Goal: Answer question/provide support: Share knowledge or assist other users

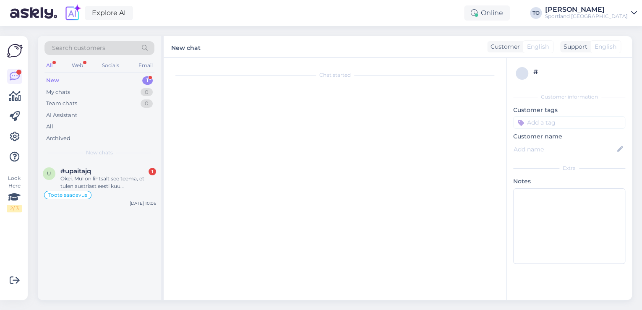
scroll to position [245, 0]
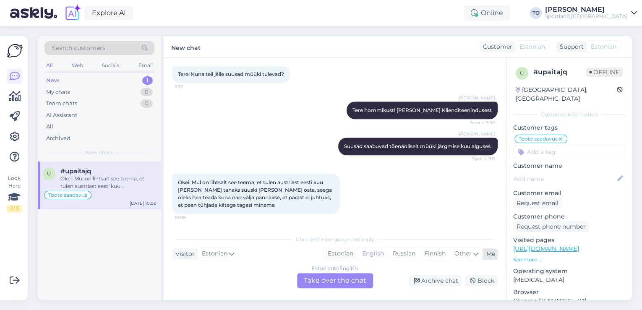
click at [341, 253] on div "Estonian" at bounding box center [341, 254] width 34 height 13
click at [341, 283] on div "Estonian to Estonian Take over the chat" at bounding box center [335, 280] width 76 height 15
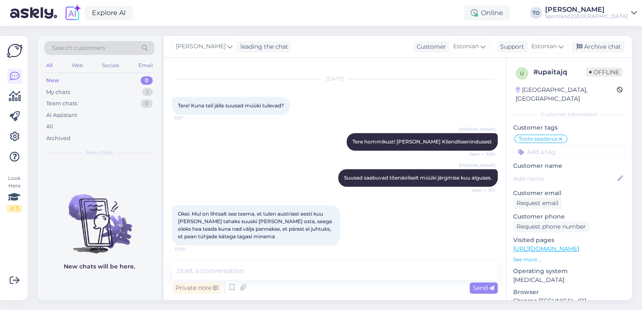
scroll to position [213, 0]
click at [324, 262] on div "Chat started [DATE] Tere! [PERSON_NAME] omale läbi epoe suusa saapad, aga ei õn…" at bounding box center [335, 179] width 342 height 242
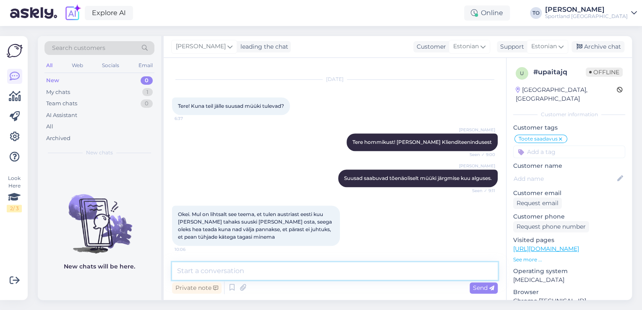
click at [322, 268] on textarea at bounding box center [335, 271] width 326 height 18
type textarea "Tere!"
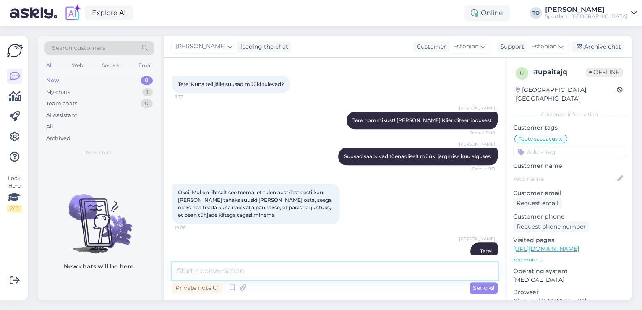
scroll to position [249, 0]
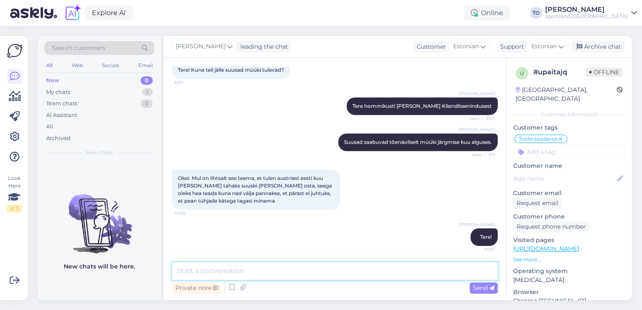
click at [367, 276] on textarea at bounding box center [335, 271] width 326 height 18
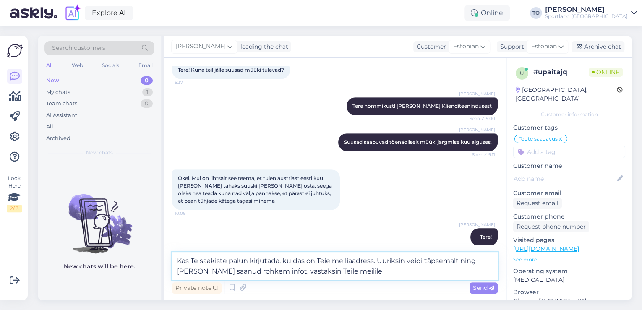
type textarea "Kas Te saakiste palun kirjutada, kuidas on Teie meiliaadress. Uuriksin veidi tä…"
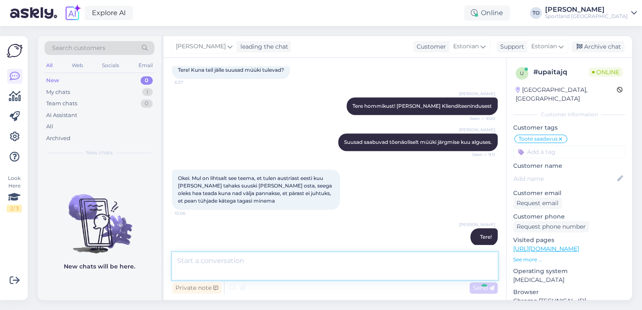
scroll to position [300, 0]
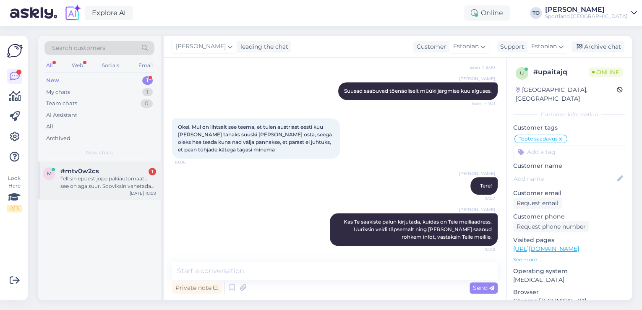
click at [133, 183] on div "Tellisin epoest jope pakiautomaati, see on aga suur. Sooviksin vahetada väiksem…" at bounding box center [108, 182] width 96 height 15
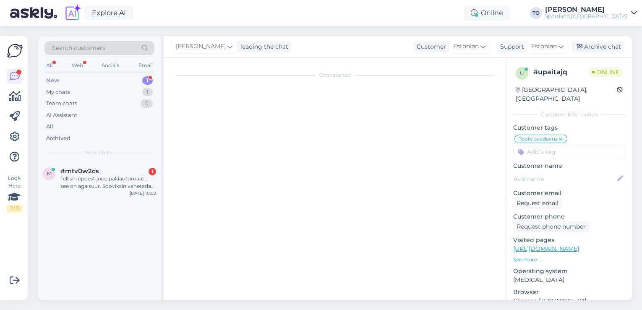
scroll to position [0, 0]
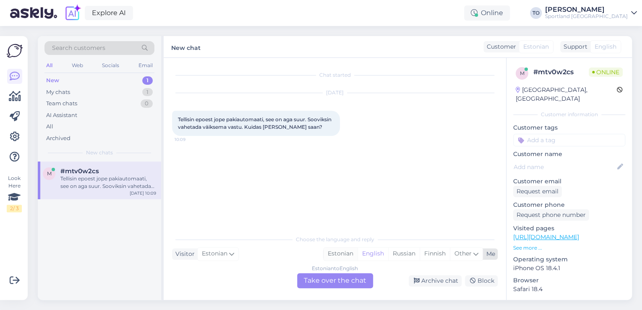
click at [331, 252] on div "Estonian" at bounding box center [341, 254] width 34 height 13
click at [327, 284] on div "Estonian to Estonian Take over the chat" at bounding box center [335, 280] width 76 height 15
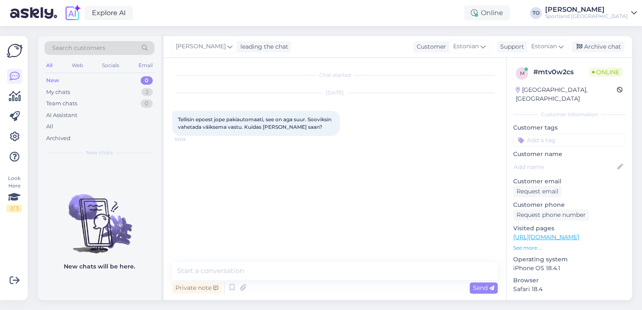
click at [311, 281] on div "Private note Send" at bounding box center [335, 288] width 326 height 16
click at [314, 277] on textarea at bounding box center [335, 271] width 326 height 18
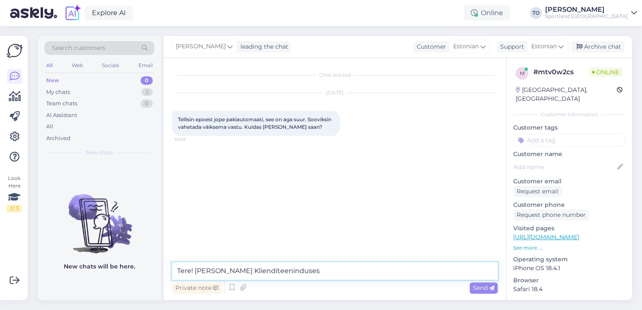
type textarea "Tere! [PERSON_NAME] Klienditeenindusest"
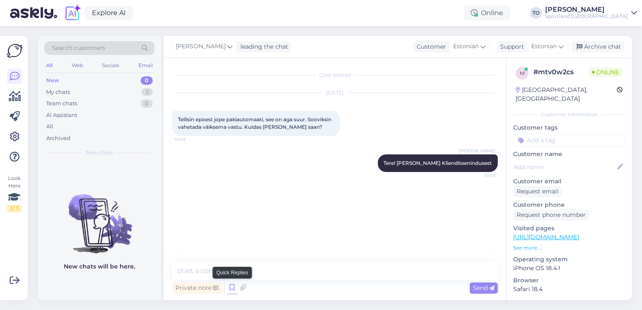
click at [227, 287] on icon at bounding box center [232, 288] width 10 height 13
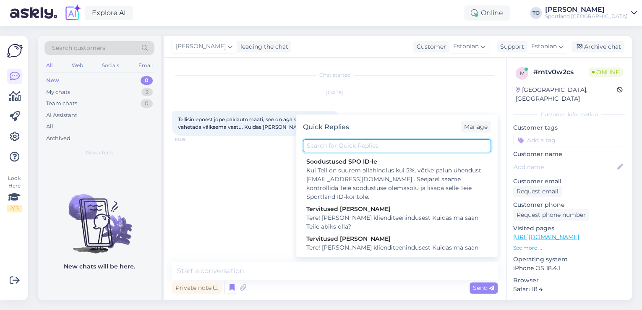
click at [325, 145] on input "text" at bounding box center [397, 145] width 188 height 13
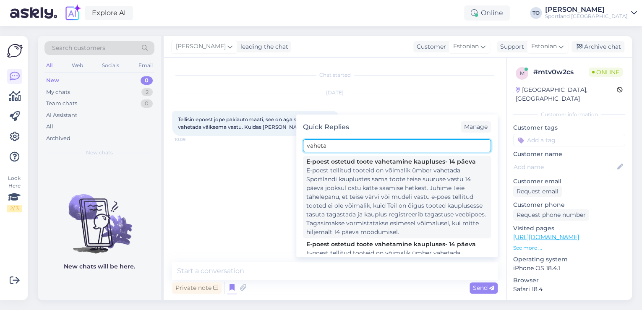
type input "vaheta"
click at [351, 181] on div "E-poest tellitud tooteid on võimalik ümber vahetada Sportlandi kauplustes sama …" at bounding box center [396, 201] width 181 height 70
type textarea "E-poest tellitud tooteid on võimalik ümber vahetada Sportlandi kauplustes sama …"
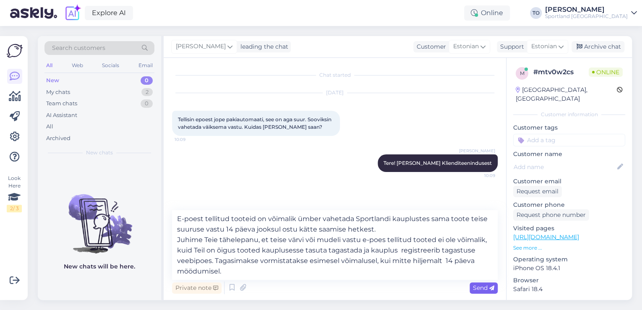
click at [475, 287] on span "Send" at bounding box center [483, 288] width 21 height 8
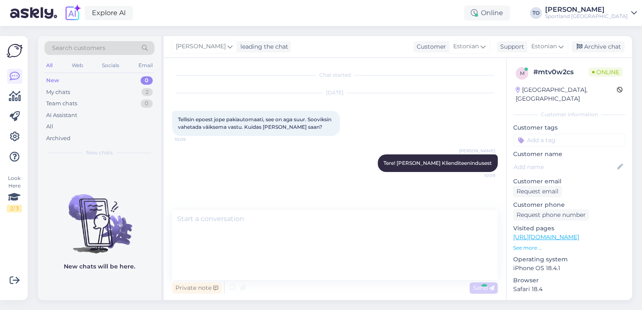
scroll to position [15, 0]
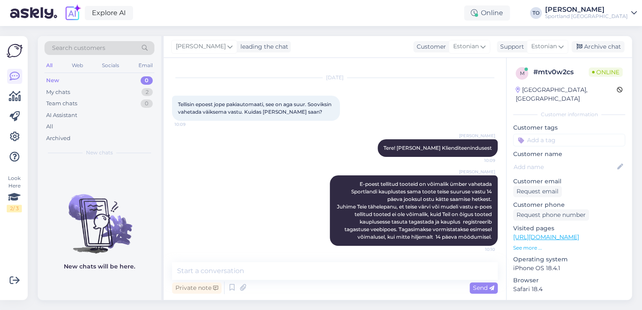
click at [538, 134] on input at bounding box center [569, 140] width 112 height 13
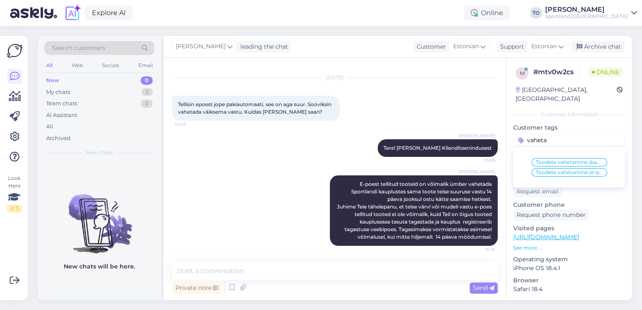
scroll to position [24, 0]
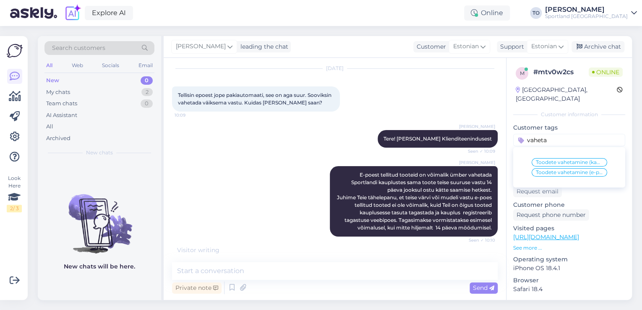
type input "vaheta"
click at [559, 170] on span "Toodete vahetamine (e-pood)" at bounding box center [569, 172] width 67 height 5
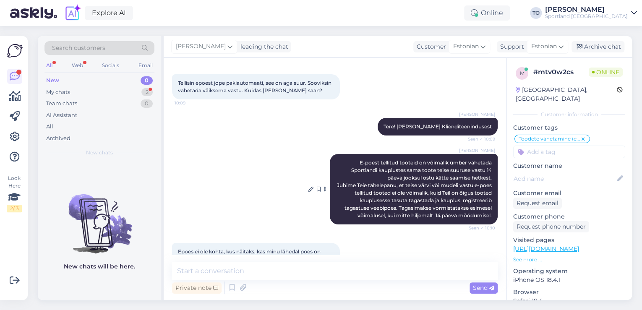
scroll to position [66, 0]
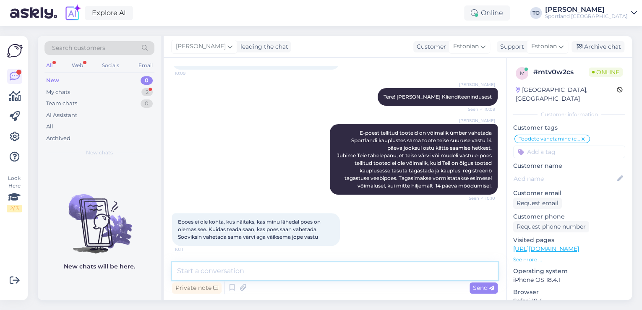
click at [322, 264] on textarea at bounding box center [335, 271] width 326 height 18
type textarea "k"
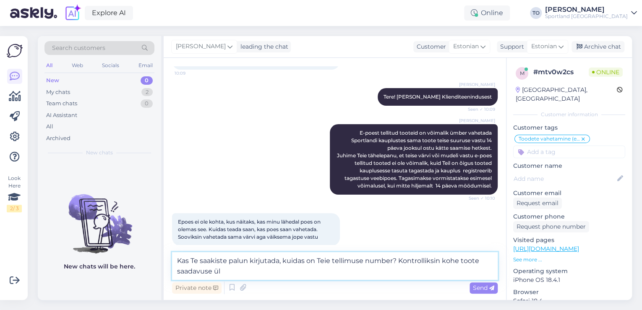
type textarea "Kas Te saakiste palun kirjutada, kuidas on Teie tellimuse number? Kontrolliksin…"
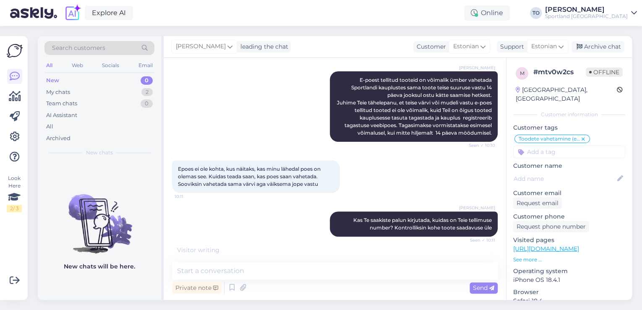
scroll to position [146, 0]
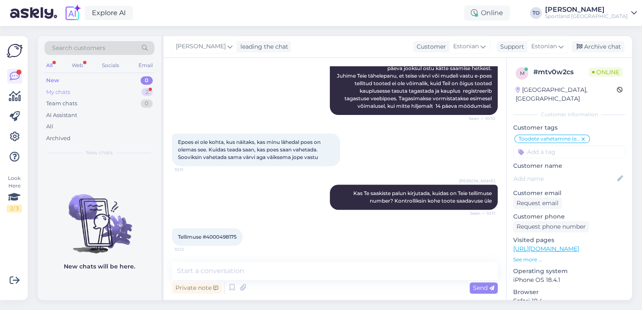
click at [96, 91] on div "My chats 2" at bounding box center [99, 92] width 110 height 12
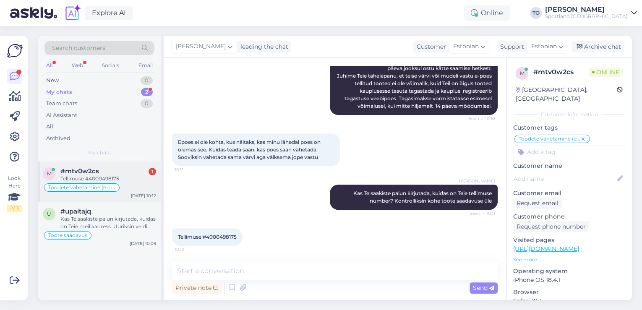
click at [112, 185] on span "Toodete vahetamine (e-pood)" at bounding box center [81, 187] width 67 height 5
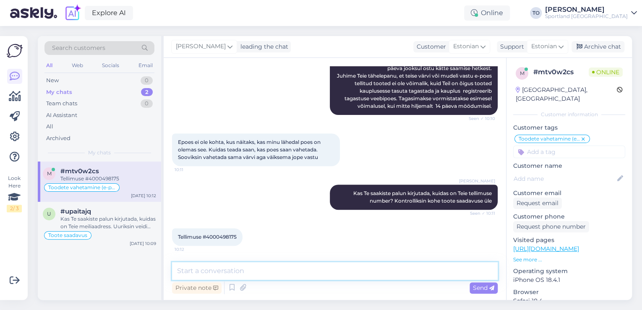
click at [201, 276] on textarea at bounding box center [335, 271] width 326 height 18
type textarea "Tänan, kohe kontrollin"
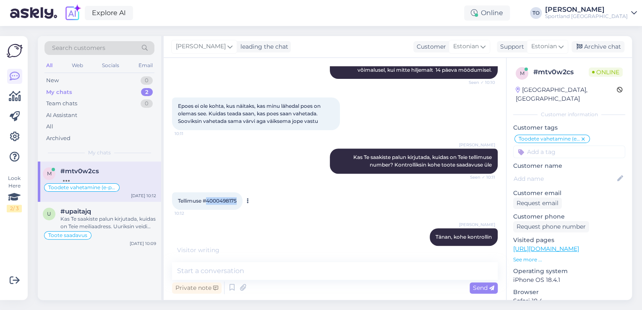
drag, startPoint x: 206, startPoint y: 201, endPoint x: 238, endPoint y: 201, distance: 31.5
click at [238, 201] on div "Tellimuse #4000498175 10:12" at bounding box center [207, 201] width 70 height 18
copy span "4000498175"
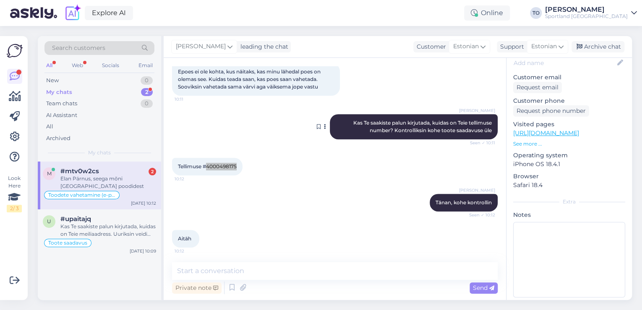
scroll to position [254, 0]
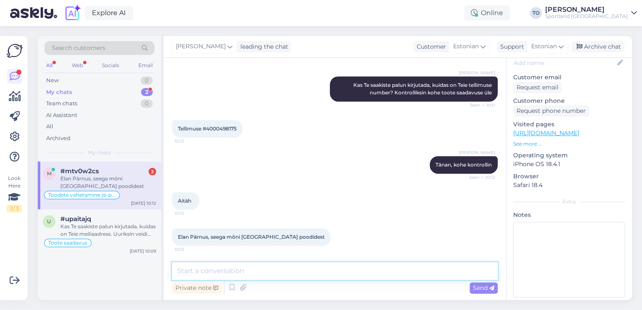
click at [423, 264] on textarea at bounding box center [335, 271] width 326 height 18
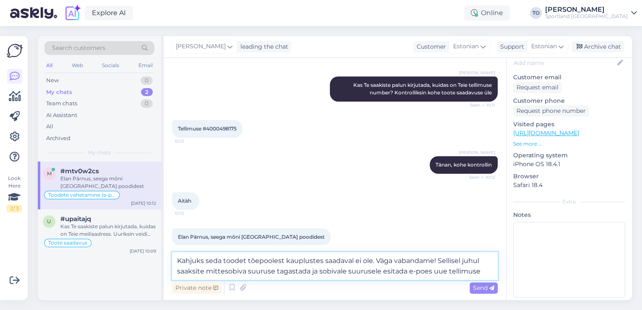
type textarea "Kahjuks seda toodet tõepoolest kauplustes saadaval ei ole. Väga vabandame! Sell…"
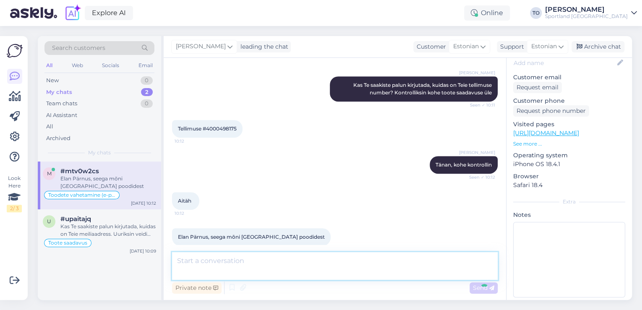
scroll to position [305, 0]
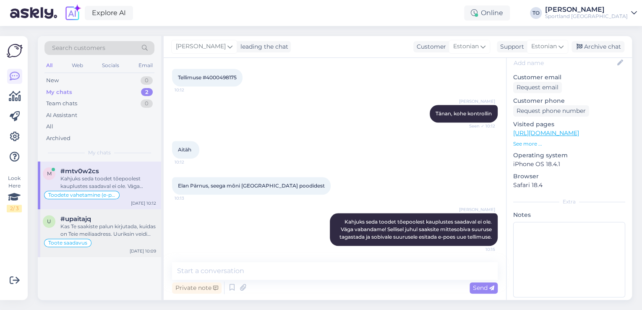
click at [156, 226] on div "Kas Te saakiste palun kirjutada, kuidas on Teie meiliaadress. Uuriksin veidi tä…" at bounding box center [108, 230] width 96 height 15
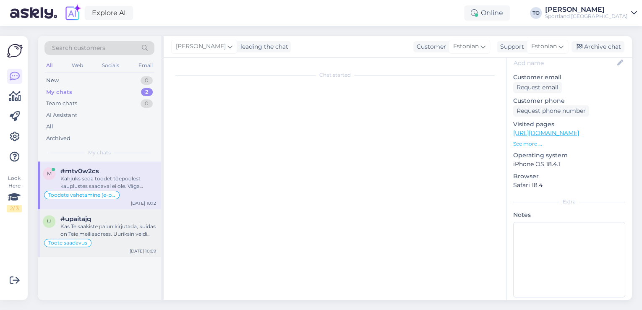
scroll to position [300, 0]
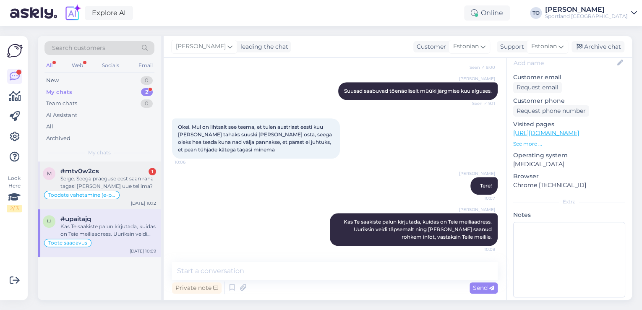
click at [113, 173] on div "#mtv0w2cs 1" at bounding box center [108, 171] width 96 height 8
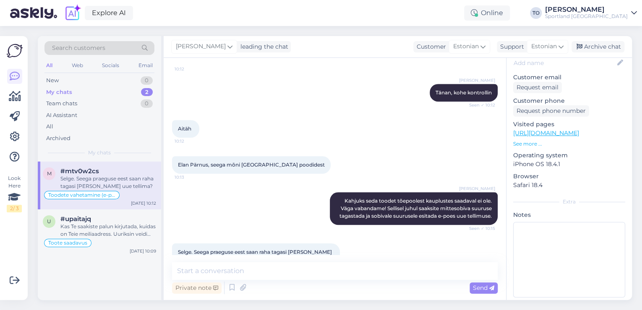
scroll to position [349, 0]
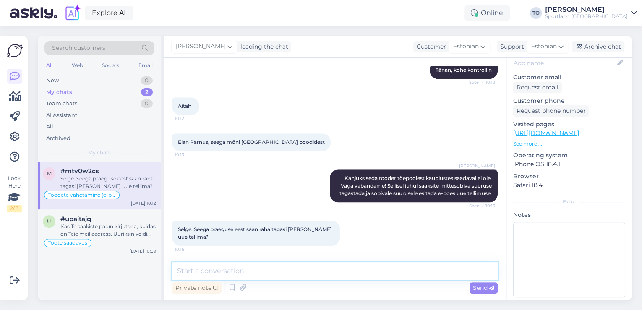
click at [327, 269] on textarea at bounding box center [335, 271] width 326 height 18
type textarea "Jah, just nii"
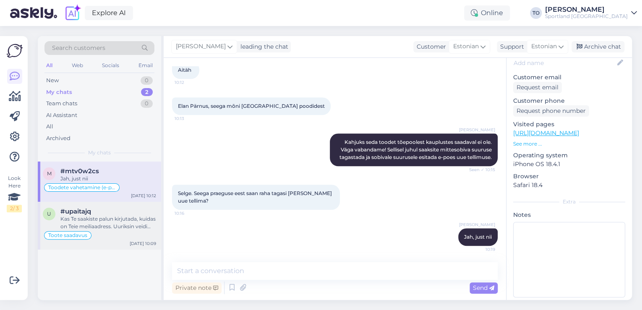
click at [146, 228] on div "Kas Te saakiste palun kirjutada, kuidas on Teie meiliaadress. Uuriksin veidi tä…" at bounding box center [108, 222] width 96 height 15
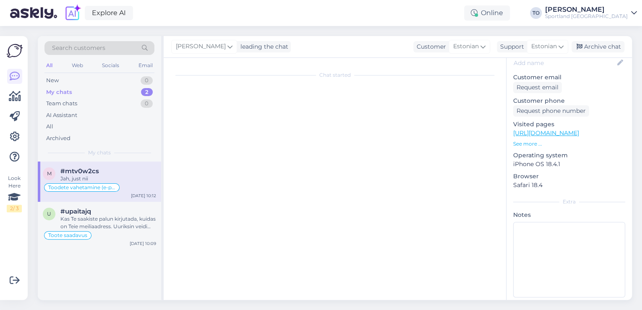
scroll to position [300, 0]
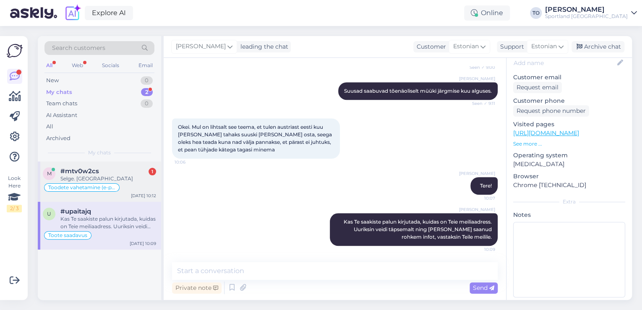
click at [148, 180] on div "Selge. [GEOGRAPHIC_DATA]" at bounding box center [108, 179] width 96 height 8
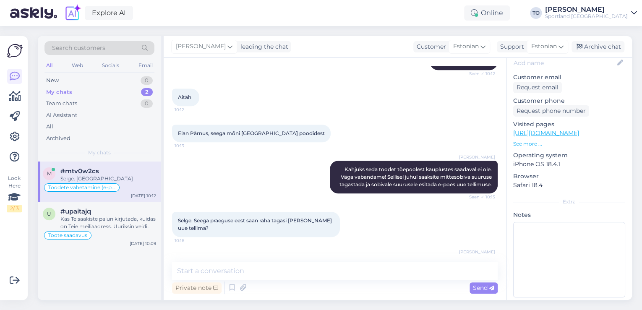
scroll to position [421, 0]
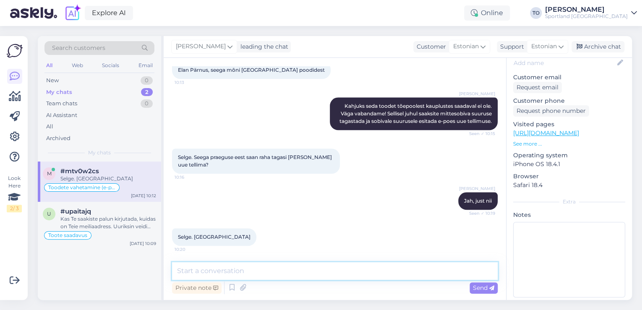
click at [256, 272] on textarea at bounding box center [335, 271] width 326 height 18
type textarea "p"
type textarea "Palun. Kas hetkel saan veel abiks olla?"
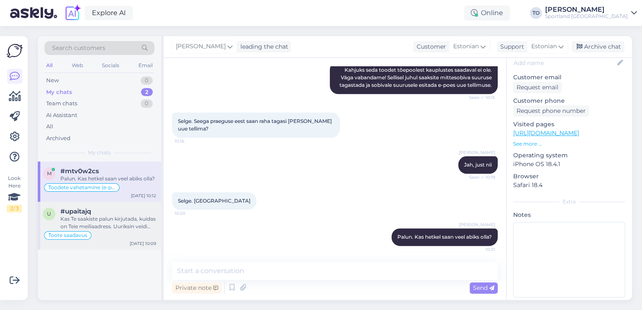
click at [118, 229] on div "Kas Te saakiste palun kirjutada, kuidas on Teie meiliaadress. Uuriksin veidi tä…" at bounding box center [108, 222] width 96 height 15
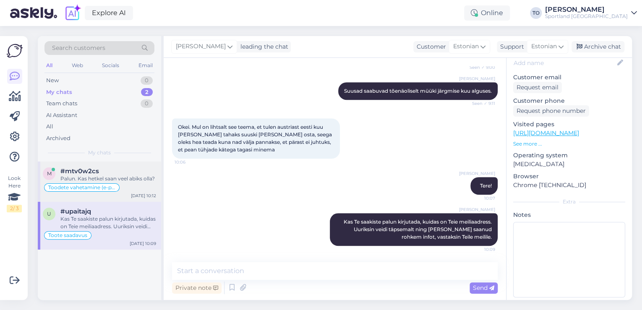
click at [146, 174] on div "#mtv0w2cs" at bounding box center [108, 171] width 96 height 8
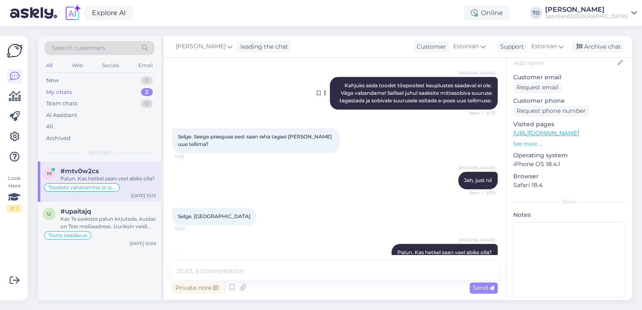
scroll to position [457, 0]
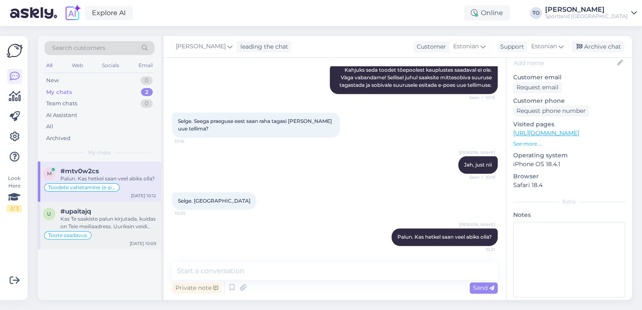
click at [125, 214] on div "#upaitajq" at bounding box center [108, 212] width 96 height 8
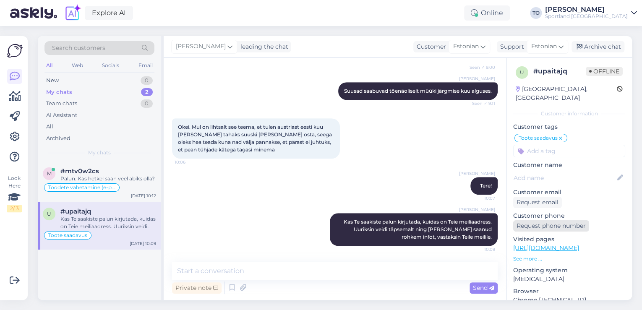
scroll to position [0, 0]
click at [593, 44] on div "Archive chat" at bounding box center [598, 46] width 53 height 11
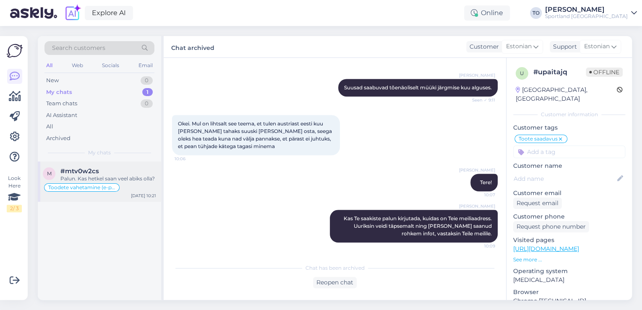
click at [123, 169] on div "#mtv0w2cs" at bounding box center [108, 171] width 96 height 8
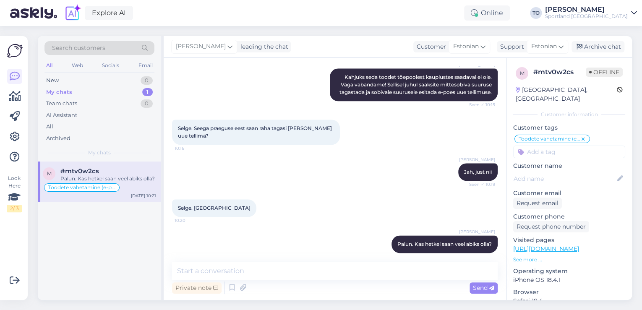
scroll to position [457, 0]
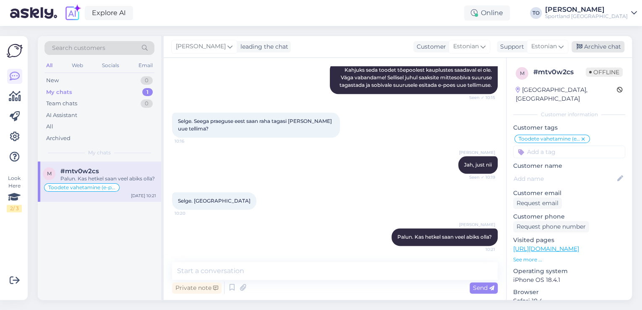
click at [591, 49] on div "Archive chat" at bounding box center [598, 46] width 53 height 11
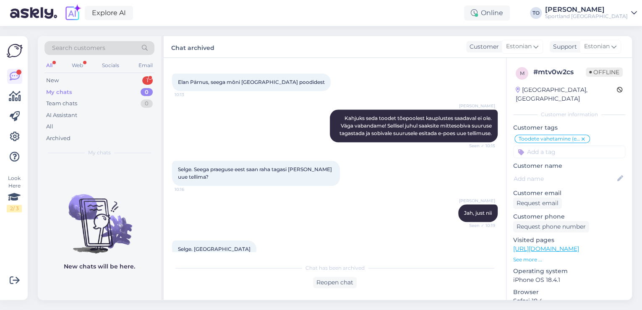
scroll to position [357, 0]
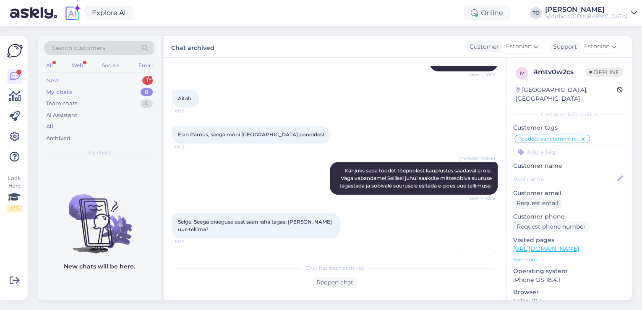
click at [142, 77] on div "New 1" at bounding box center [99, 81] width 110 height 12
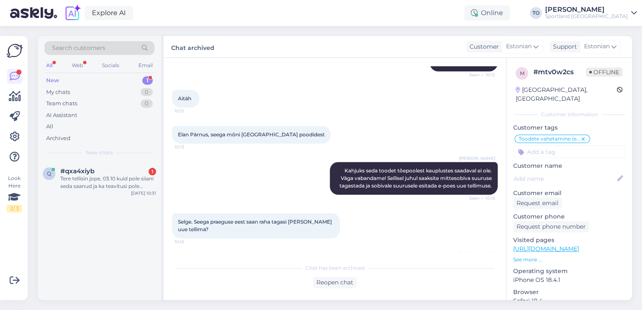
click at [130, 177] on div "Tere tellisin jope, 03.10 kuid pole siiani seda saanud ja ka teavitusi pole saa…" at bounding box center [108, 182] width 96 height 15
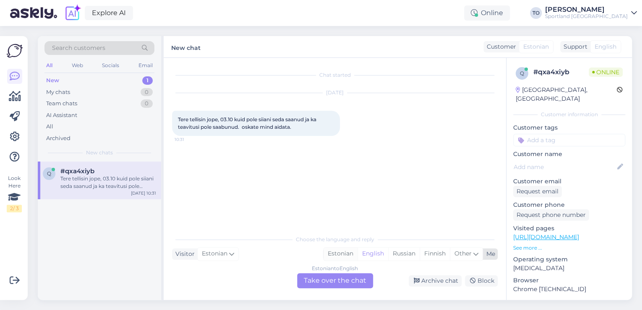
click at [351, 252] on div "Estonian" at bounding box center [341, 254] width 34 height 13
click at [336, 284] on div "Estonian to Estonian Take over the chat" at bounding box center [335, 280] width 76 height 15
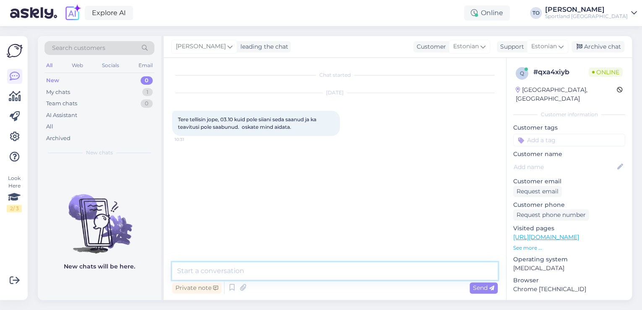
click at [314, 274] on textarea at bounding box center [335, 271] width 326 height 18
click at [239, 274] on textarea "Tere! [PERSON_NAME] KLienditeenindusest" at bounding box center [335, 271] width 326 height 18
type textarea "Tere! [PERSON_NAME] Klienditeenindusest"
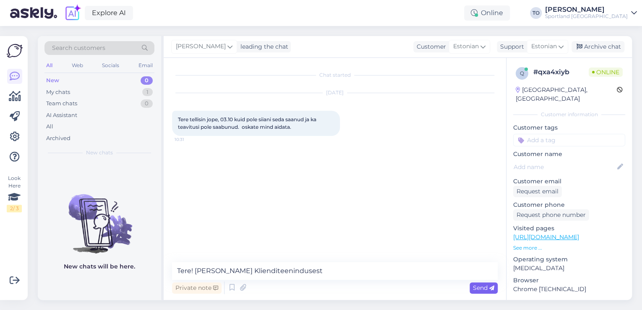
click at [492, 290] on icon at bounding box center [491, 288] width 5 height 5
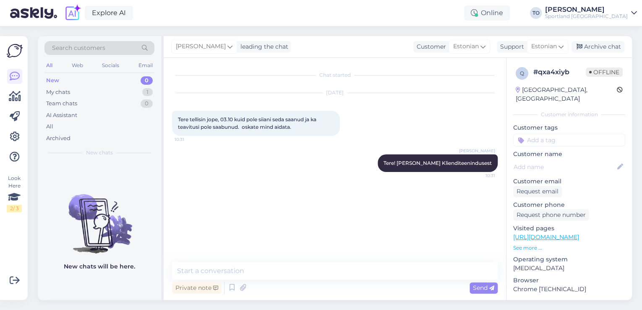
click at [299, 283] on div "Private note Send" at bounding box center [335, 288] width 326 height 16
drag, startPoint x: 303, startPoint y: 266, endPoint x: 298, endPoint y: 272, distance: 7.9
click at [300, 270] on textarea at bounding box center [335, 271] width 326 height 18
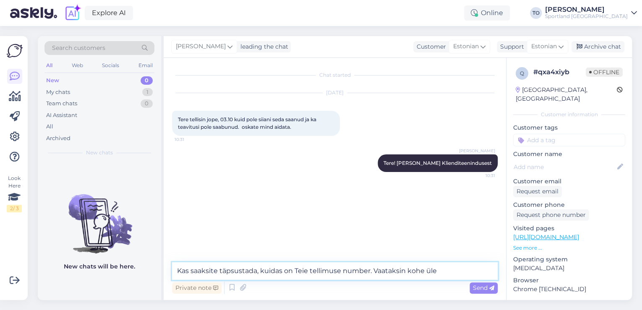
type textarea "Kas saaksite täpsustada, kuidas on Teie tellimuse number. Vaataksin kohe üle."
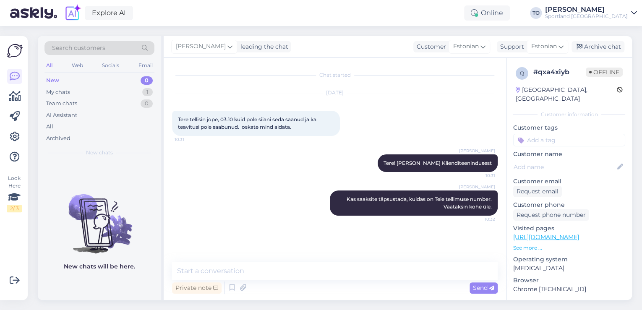
click at [589, 124] on div "Customer tags Võidu lunastamine Vaba aeg Vaata saadavust - leitavus Üritused Uj…" at bounding box center [569, 134] width 112 height 23
click at [588, 134] on input at bounding box center [569, 140] width 112 height 13
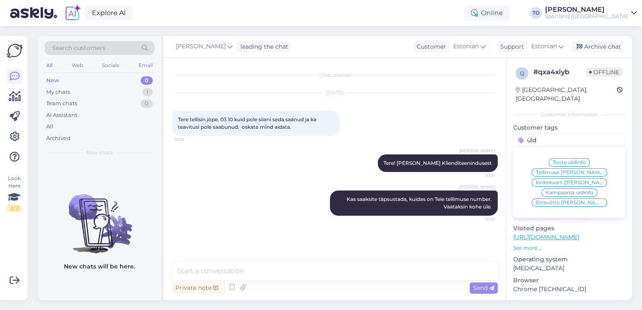
type input "üld"
click at [594, 168] on div "Tellimuse [PERSON_NAME] info" at bounding box center [570, 172] width 76 height 8
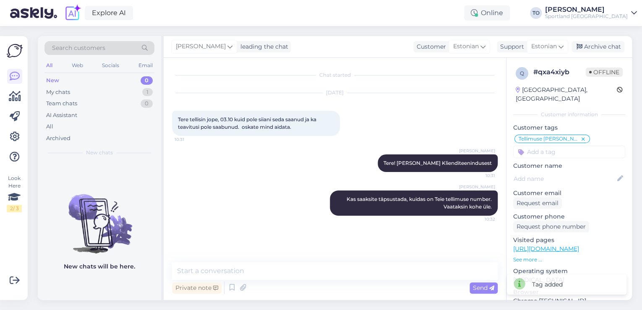
click at [610, 17] on div "Sportland [GEOGRAPHIC_DATA]" at bounding box center [586, 16] width 83 height 7
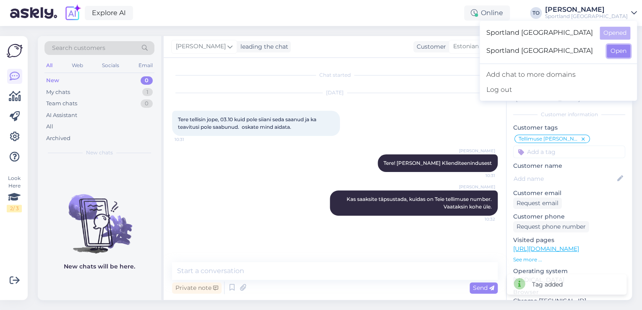
click at [629, 53] on button "Open" at bounding box center [618, 50] width 23 height 13
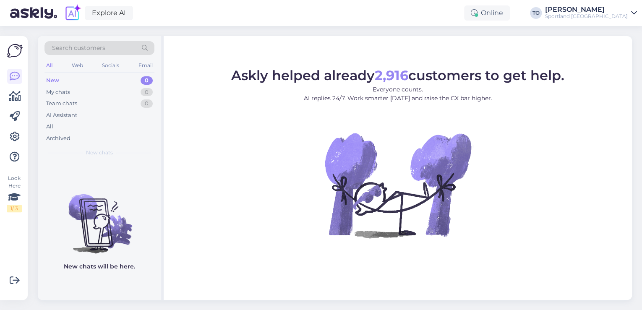
click at [629, 11] on link "[PERSON_NAME] Sportland [GEOGRAPHIC_DATA]" at bounding box center [591, 12] width 92 height 13
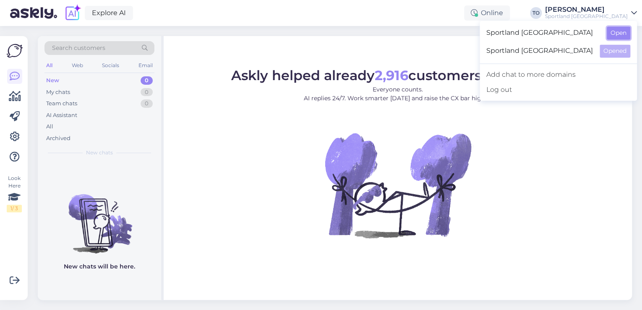
click at [621, 28] on button "Open" at bounding box center [618, 32] width 23 height 13
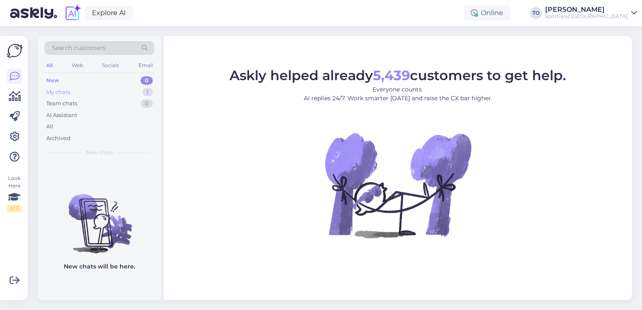
click at [125, 87] on div "My chats 1" at bounding box center [99, 92] width 110 height 12
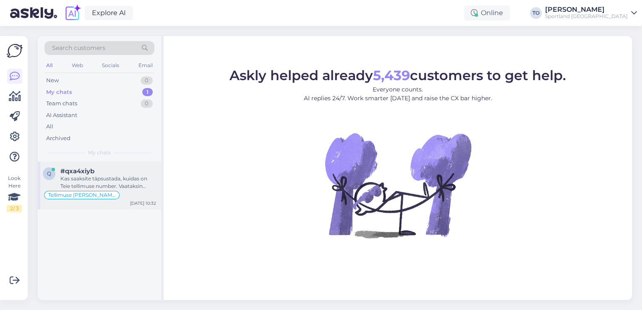
click at [125, 184] on div "Kas saaksite täpsustada, kuidas on Teie tellimuse number. Vaataksin kohe üle." at bounding box center [108, 182] width 96 height 15
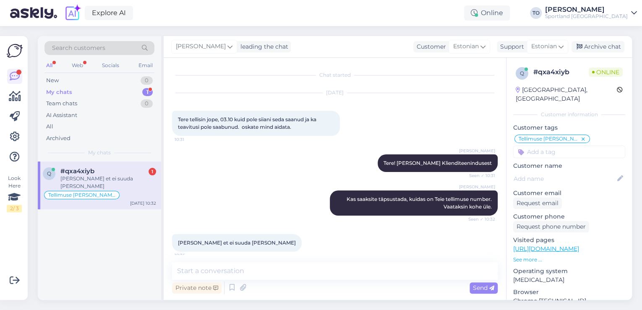
scroll to position [6, 0]
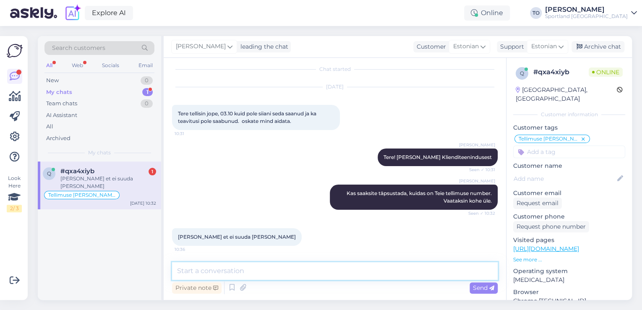
click at [316, 264] on textarea at bounding box center [335, 271] width 326 height 18
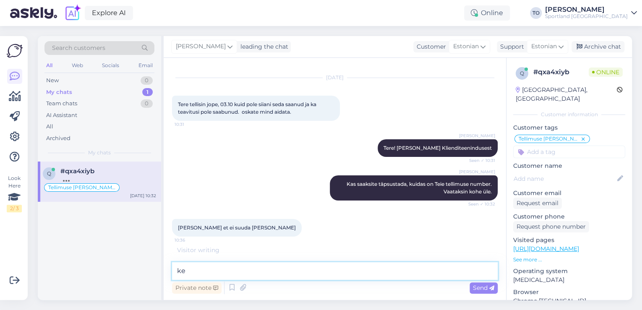
type textarea "k"
type textarea "[PERSON_NAME] nimele Te tellimuse tegite?"
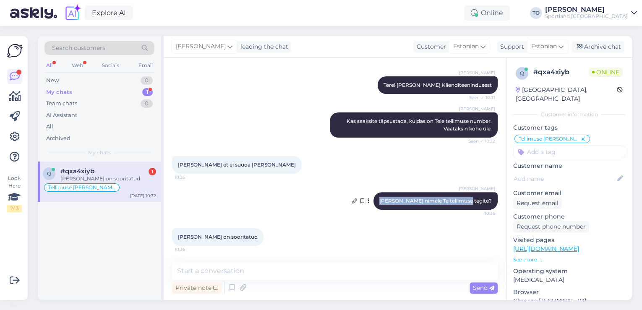
drag, startPoint x: 404, startPoint y: 200, endPoint x: 480, endPoint y: 202, distance: 76.4
click at [487, 202] on div "[PERSON_NAME] nimele Te tellimuse tegite? 10:36" at bounding box center [435, 201] width 124 height 18
copy span "[PERSON_NAME] nimele Te tellimuse tegite?"
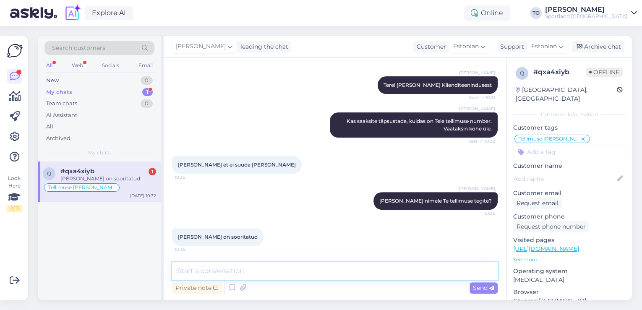
click at [259, 269] on textarea at bounding box center [335, 271] width 326 height 18
paste textarea "[PERSON_NAME] nimele Te tellimuse tegite?"
type textarea "[PERSON_NAME] nimele Te tellimuse tegite?"
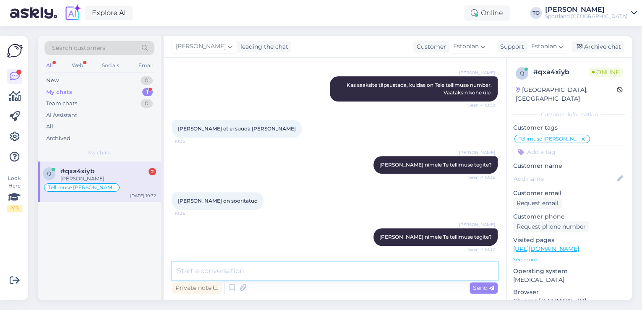
scroll to position [150, 0]
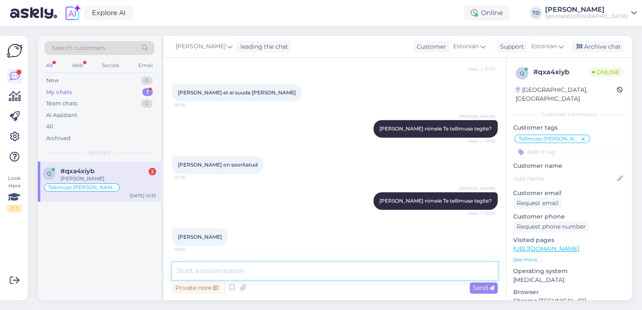
click at [205, 275] on textarea at bounding box center [335, 271] width 326 height 18
type textarea "Tänan, kohe uurin täpsemalt"
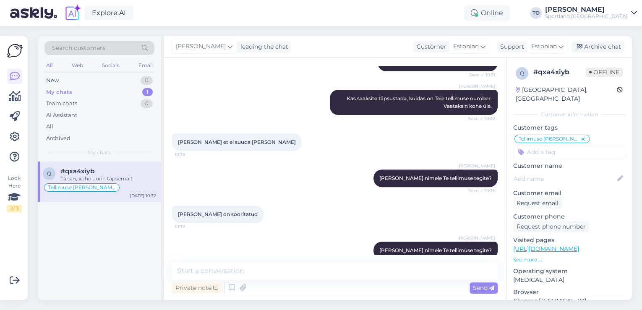
scroll to position [186, 0]
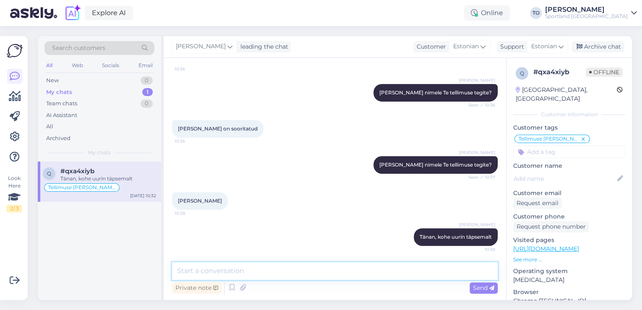
click at [286, 272] on textarea at bounding box center [335, 271] width 326 height 18
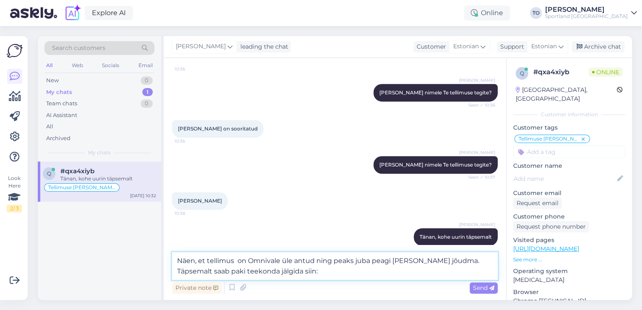
click at [375, 270] on textarea "Näen, et tellimus on Omnivale üle antud ning peaks juba peagi [PERSON_NAME] jõu…" at bounding box center [335, 266] width 326 height 28
paste textarea "[URL][DOMAIN_NAME]"
type textarea "Näen, et tellimus on Omnivale üle antud ning peaks juba peagi [PERSON_NAME] jõu…"
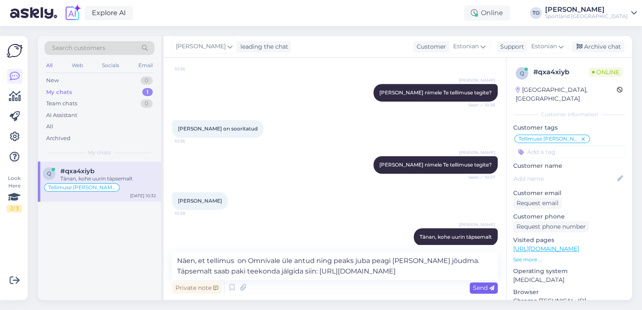
click at [487, 289] on span "Send" at bounding box center [483, 288] width 21 height 8
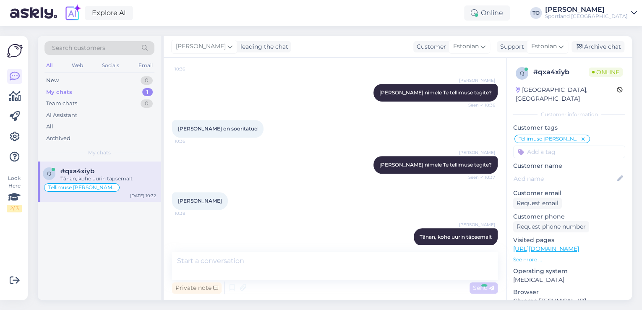
scroll to position [245, 0]
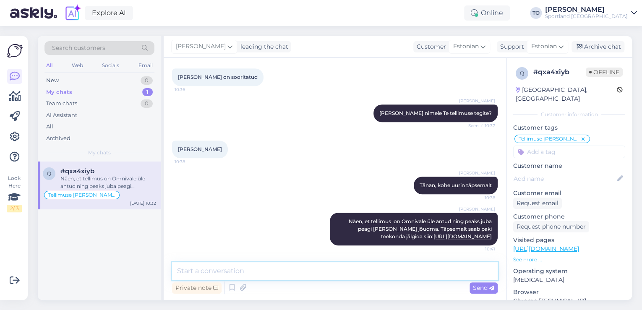
click at [270, 265] on textarea at bounding box center [335, 271] width 326 height 18
type textarea "k"
type textarea "Kas saan veel abiks olla?"
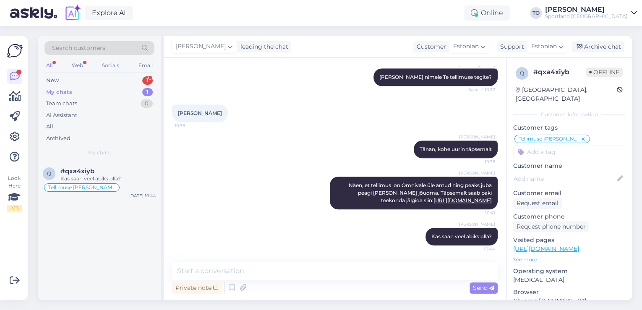
click at [109, 74] on div "Search customers All Web Socials Email New 1 My chats 1 Team chats 0 AI Assista…" at bounding box center [99, 98] width 123 height 125
click at [110, 81] on div "New 1" at bounding box center [99, 81] width 110 height 12
click at [113, 167] on div "u #uqfx9ypr 1 Tere! Kuidas ma saan iseteeninduses muuta maili aadressi? [DATE] …" at bounding box center [99, 181] width 123 height 38
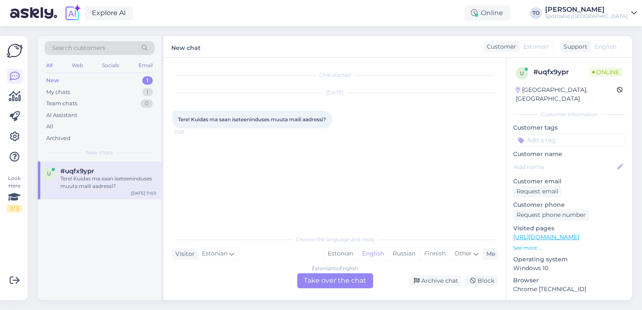
scroll to position [0, 0]
click at [346, 249] on div "Estonian" at bounding box center [341, 254] width 34 height 13
click at [339, 277] on div "Estonian to Estonian Take over the chat" at bounding box center [335, 280] width 76 height 15
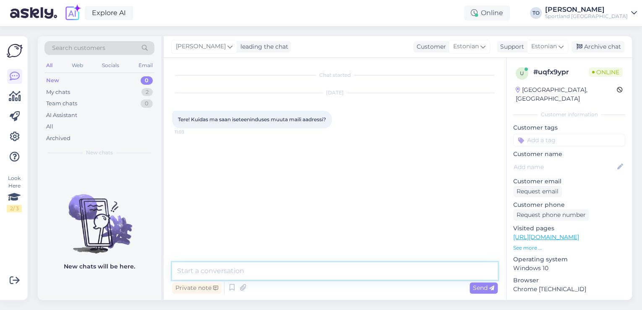
click at [337, 275] on textarea at bounding box center [335, 271] width 326 height 18
type textarea "Tere! [PERSON_NAME] Klienditeenindusest"
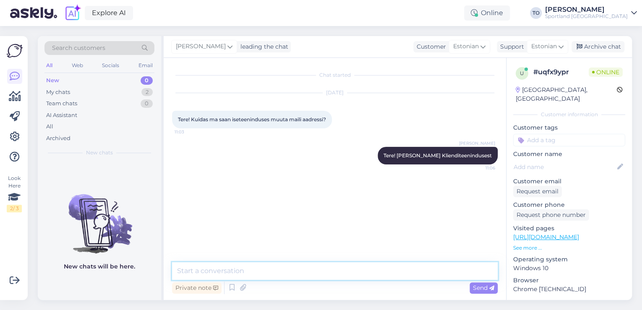
click at [362, 271] on textarea at bounding box center [335, 271] width 326 height 18
click at [270, 266] on textarea "Kas Te soovite muu" at bounding box center [335, 271] width 326 height 18
click at [326, 272] on textarea "Kas Te soovite muuta meiliaadressi" at bounding box center [335, 271] width 326 height 18
type textarea "Kas Te soovite muuta meiliaadressi tehtud tellimusel või Sportlandi kontol?"
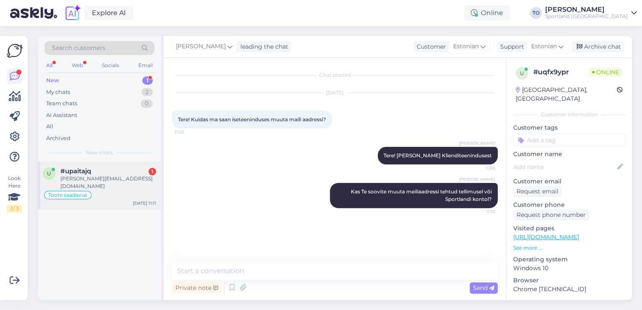
click at [95, 181] on div "[PERSON_NAME][EMAIL_ADDRESS][DOMAIN_NAME]" at bounding box center [108, 182] width 96 height 15
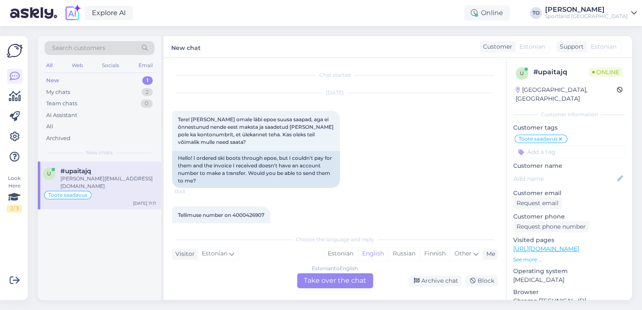
scroll to position [368, 0]
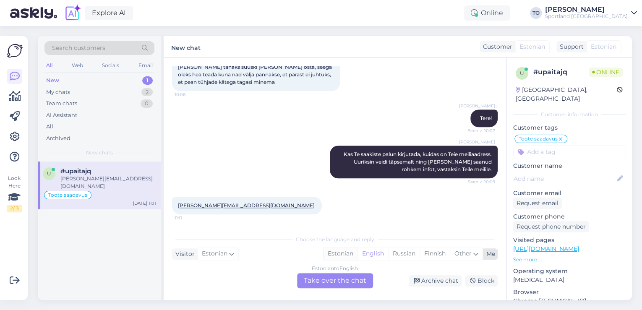
click at [335, 251] on div "Estonian" at bounding box center [341, 254] width 34 height 13
click at [337, 280] on div "Estonian to Estonian Take over the chat" at bounding box center [335, 280] width 76 height 15
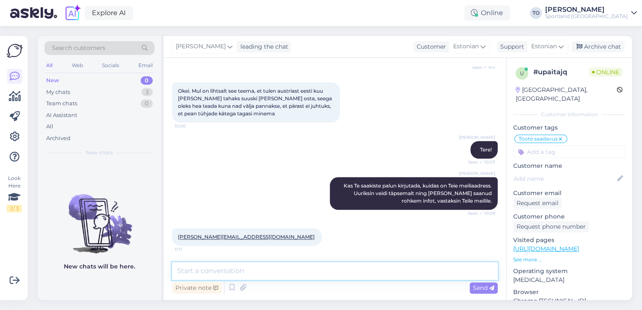
click at [308, 270] on textarea at bounding box center [335, 271] width 326 height 18
type textarea "Tänan, kohe kui oleme saanud rohkem infot, anname Teile teada."
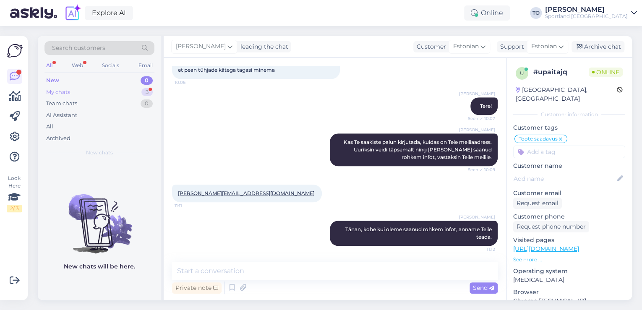
click at [144, 89] on div "3" at bounding box center [146, 92] width 11 height 8
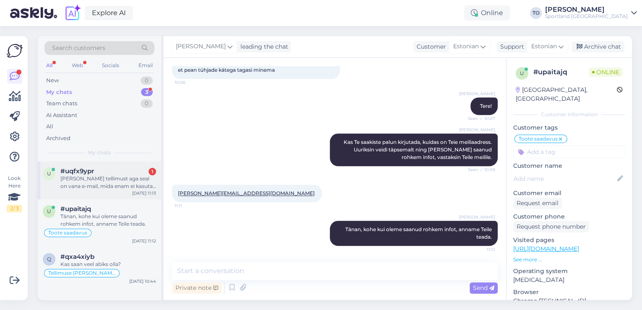
click at [120, 178] on div "[PERSON_NAME] tellimust aga seal on vana e-mail, mida enam ei kasuta, [PERSON_N…" at bounding box center [108, 182] width 96 height 15
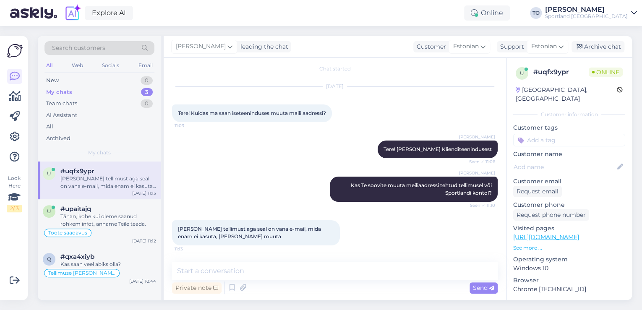
scroll to position [6, 0]
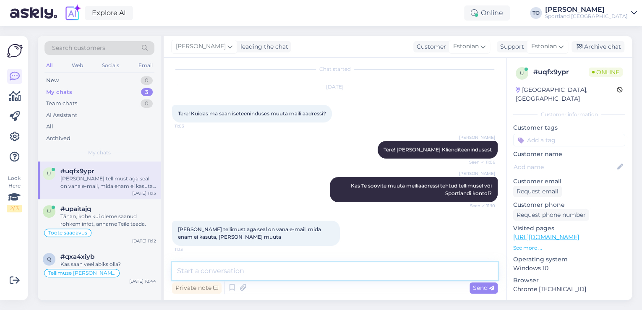
click at [311, 266] on textarea at bounding box center [335, 271] width 326 height 18
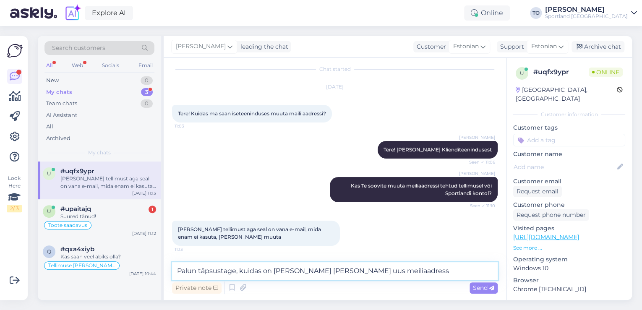
type textarea "Palun täpsustage, kuidas on [PERSON_NAME] [PERSON_NAME] uus meiliaadress."
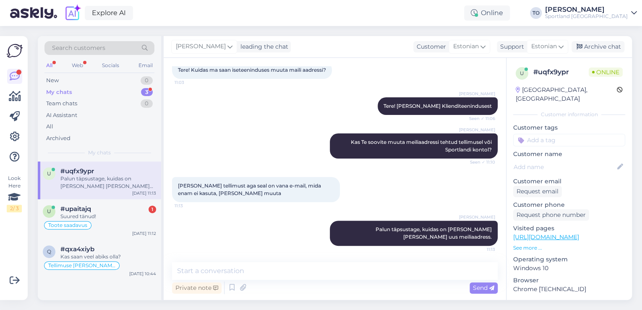
drag, startPoint x: 130, startPoint y: 215, endPoint x: 190, endPoint y: 212, distance: 59.6
click at [131, 215] on div "Suured tänud!" at bounding box center [108, 217] width 96 height 8
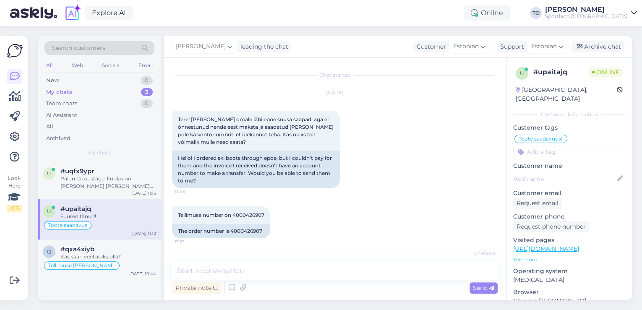
scroll to position [416, 0]
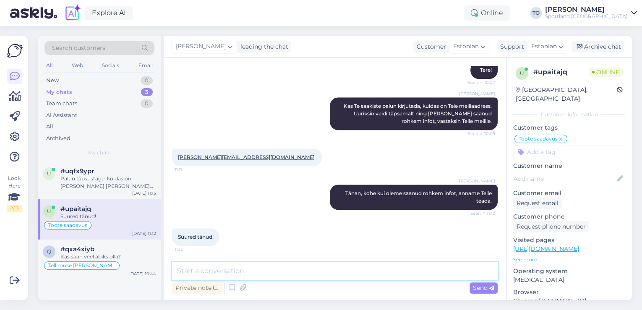
click at [264, 273] on textarea at bounding box center [335, 271] width 326 height 18
drag, startPoint x: 304, startPoint y: 269, endPoint x: 204, endPoint y: 273, distance: 100.4
click at [204, 273] on textarea "Palun :) Ilsuat päeva jätku!" at bounding box center [335, 271] width 326 height 18
type textarea "Palun :)"
click at [474, 287] on span "Send" at bounding box center [483, 288] width 21 height 8
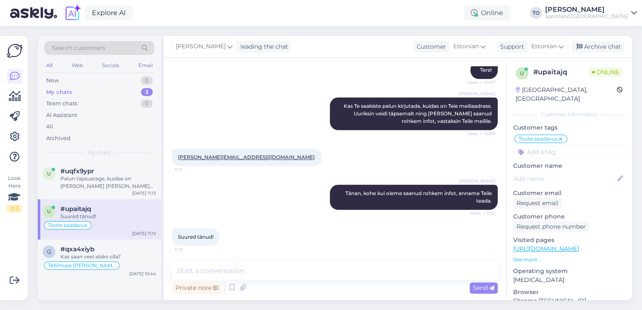
scroll to position [452, 0]
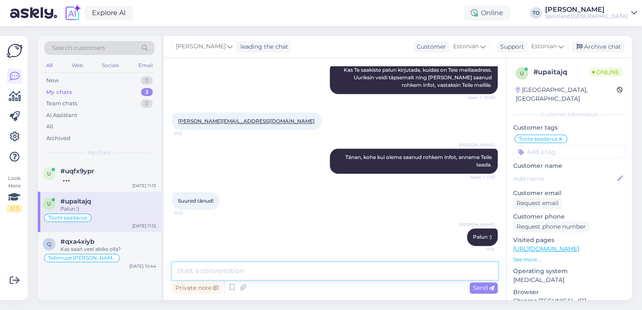
click at [407, 270] on textarea at bounding box center [335, 271] width 326 height 18
type textarea "[PERSON_NAME] soovin Teile ilusat päeva jätku!"
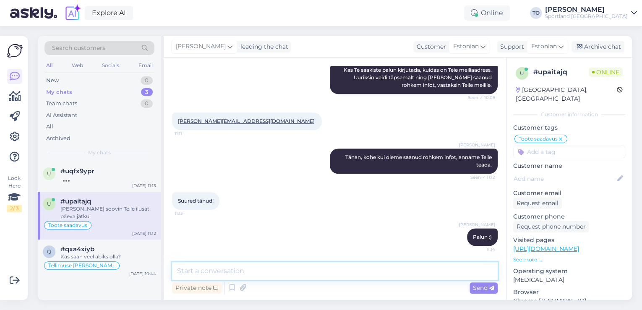
scroll to position [488, 0]
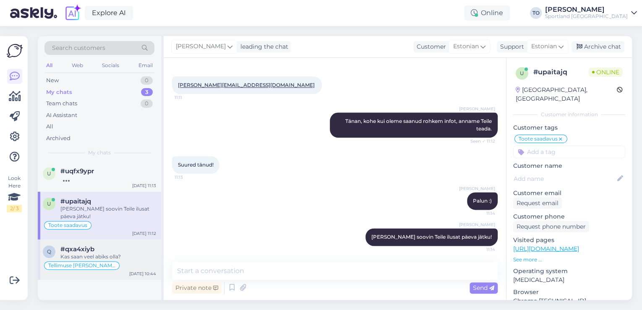
click at [136, 253] on div "Kas saan veel abiks olla?" at bounding box center [108, 257] width 96 height 8
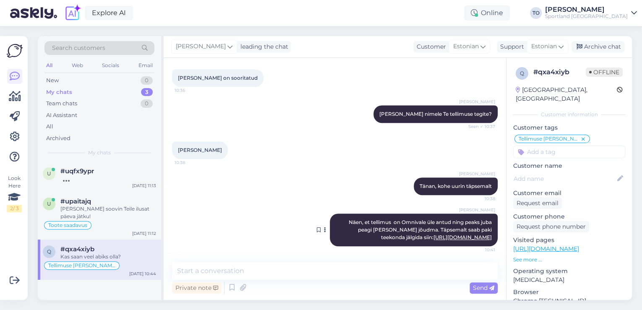
scroll to position [281, 0]
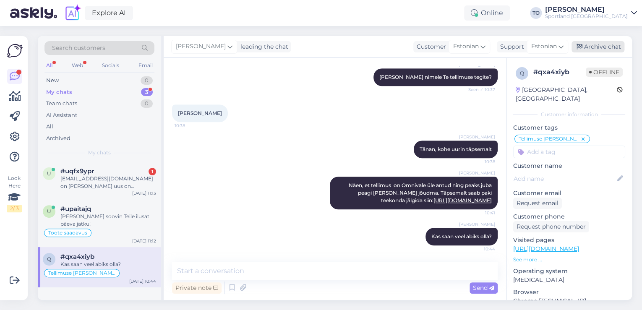
click at [596, 46] on div "Archive chat" at bounding box center [598, 46] width 53 height 11
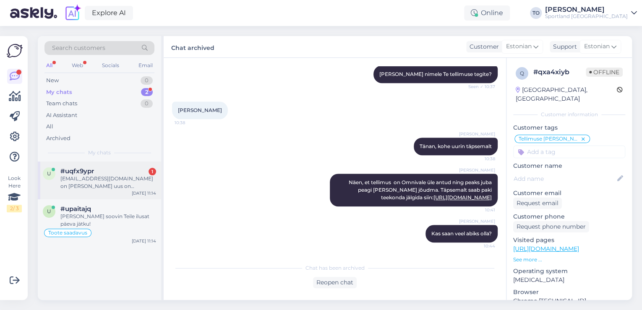
click at [70, 175] on div "[EMAIL_ADDRESS][DOMAIN_NAME] on [PERSON_NAME] uus on [EMAIL_ADDRESS][DOMAIN_NAM…" at bounding box center [108, 182] width 96 height 15
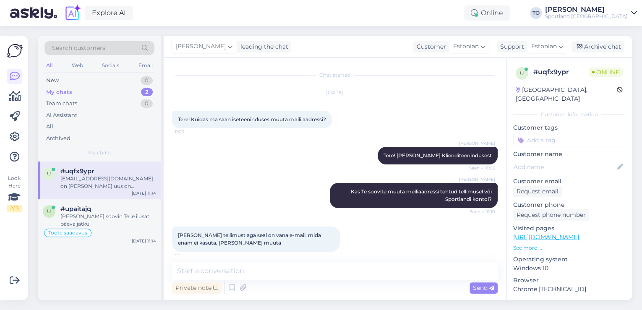
scroll to position [93, 0]
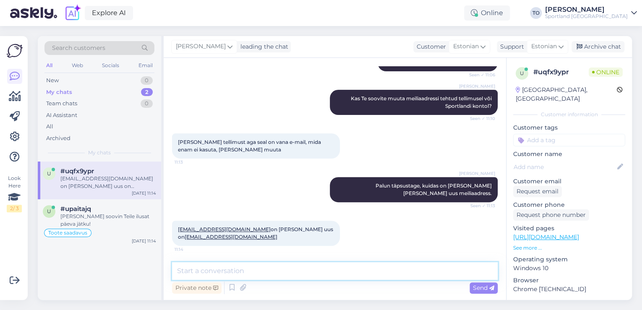
click at [229, 269] on textarea at bounding box center [335, 271] width 326 height 18
type textarea "Tänan, kohe teen kontol muudatuse"
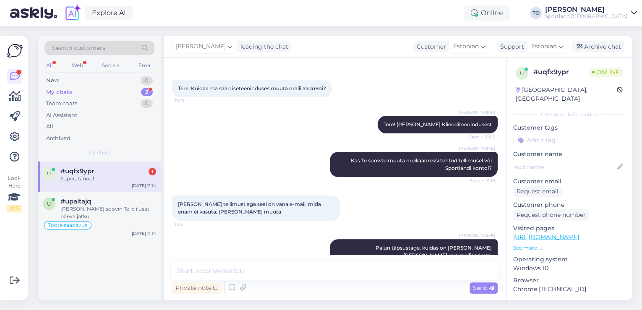
scroll to position [165, 0]
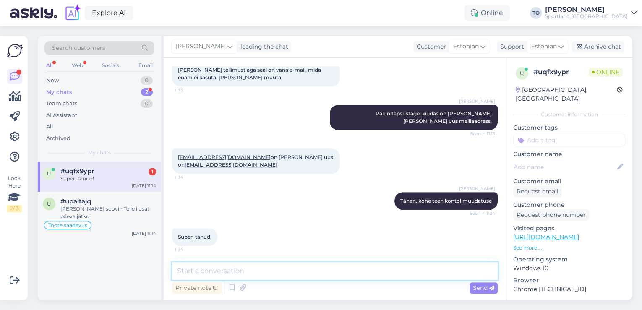
click at [256, 272] on textarea at bounding box center [335, 271] width 326 height 18
paste textarea "[EMAIL_ADDRESS][DOMAIN_NAME]"
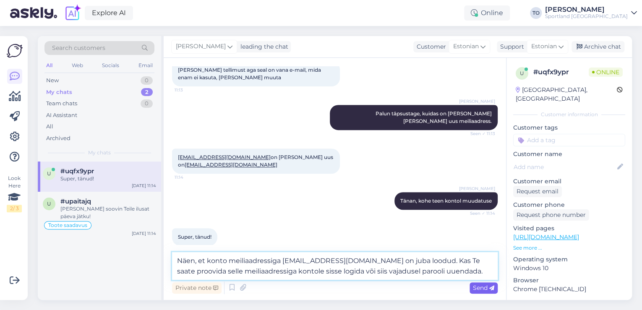
type textarea "Näen, et konto meiliaadressiga [EMAIL_ADDRESS][DOMAIN_NAME] on juba loodud. Kas…"
click at [485, 288] on span "Send" at bounding box center [483, 288] width 21 height 8
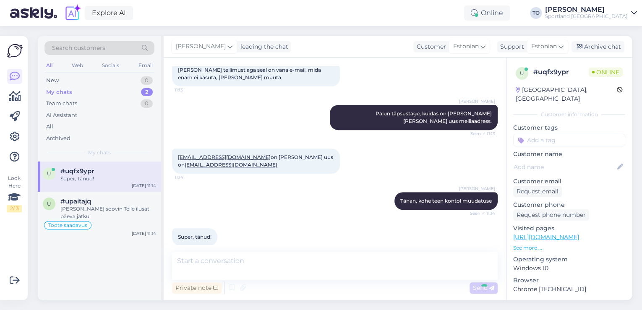
scroll to position [217, 0]
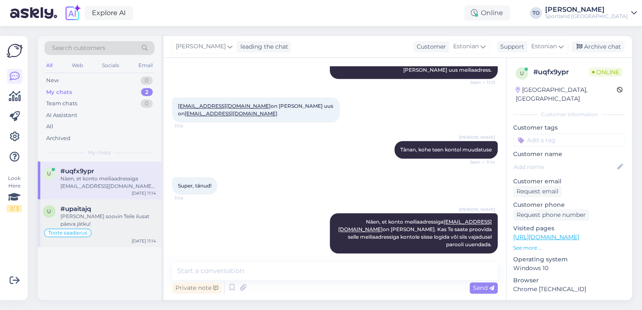
click at [143, 217] on div "[PERSON_NAME] soovin Teile ilusat päeva jätku!" at bounding box center [108, 220] width 96 height 15
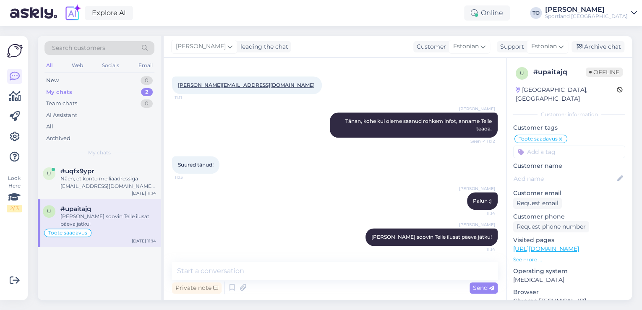
scroll to position [321, 0]
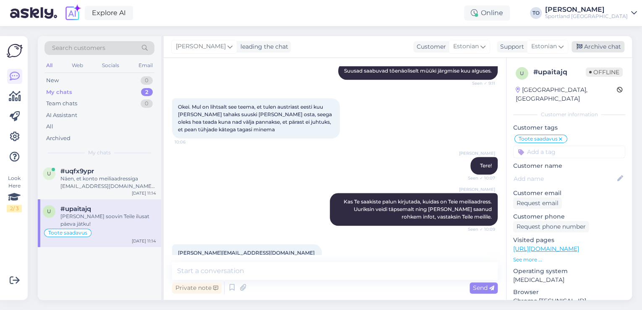
click at [607, 49] on div "Archive chat" at bounding box center [598, 46] width 53 height 11
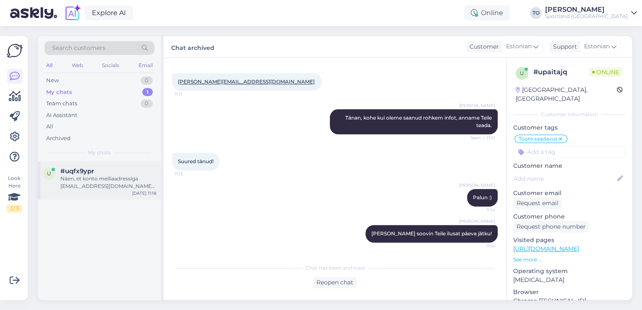
click at [123, 184] on div "Näen, et konto meiliaadressiga [EMAIL_ADDRESS][DOMAIN_NAME] on juba loodud. Kas…" at bounding box center [108, 182] width 96 height 15
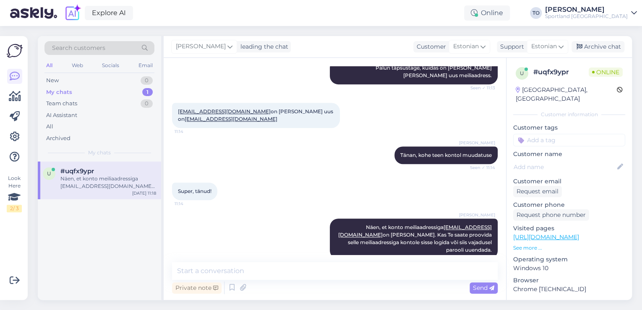
scroll to position [217, 0]
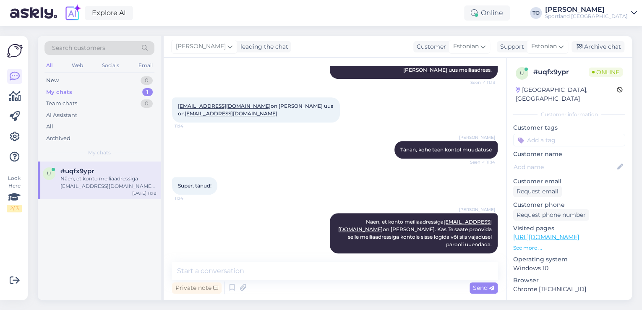
click at [539, 134] on input at bounding box center [569, 140] width 112 height 13
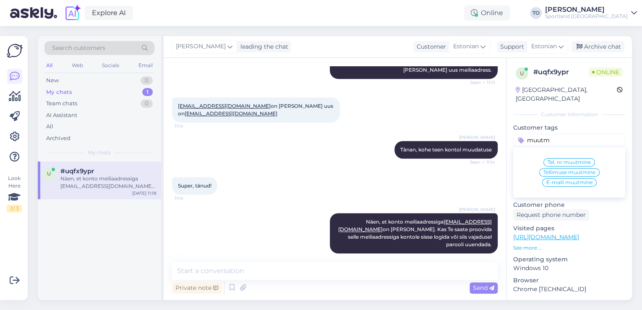
type input "muutm"
click at [548, 180] on span "E-maili muutmine" at bounding box center [569, 182] width 46 height 5
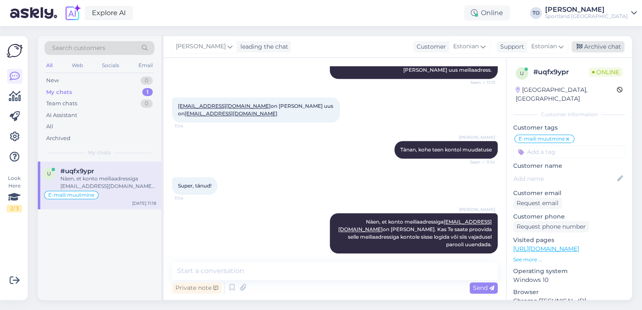
click at [609, 50] on div "Archive chat" at bounding box center [598, 46] width 53 height 11
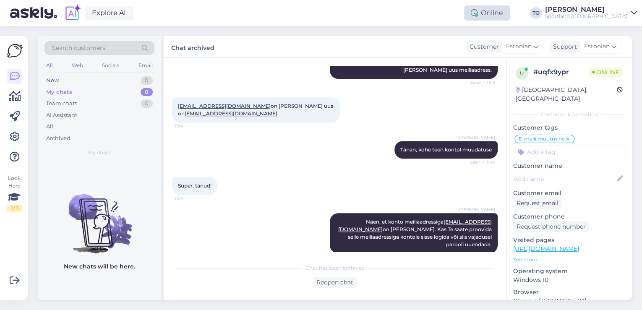
click at [510, 16] on div "Online" at bounding box center [487, 12] width 46 height 15
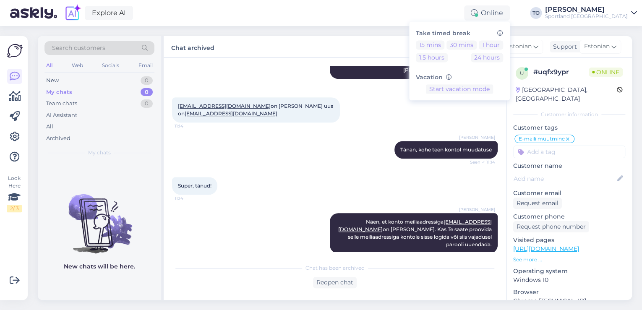
click at [475, 39] on div "Take timed break 15 mins 30 mins 1 hour 1.5 hours 24 hours Vacation Start vacat…" at bounding box center [459, 60] width 101 height 79
click at [444, 44] on button "15 mins" at bounding box center [430, 44] width 29 height 9
click at [624, 8] on div "[PERSON_NAME]" at bounding box center [586, 9] width 83 height 7
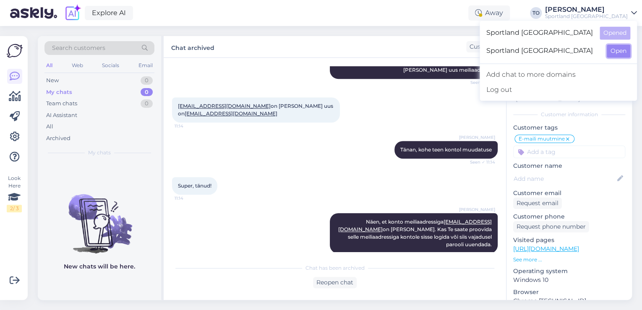
click at [619, 50] on button "Open" at bounding box center [618, 50] width 23 height 13
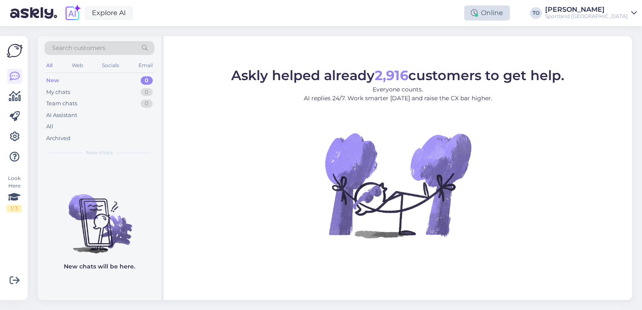
click at [510, 15] on div "Online" at bounding box center [487, 12] width 46 height 15
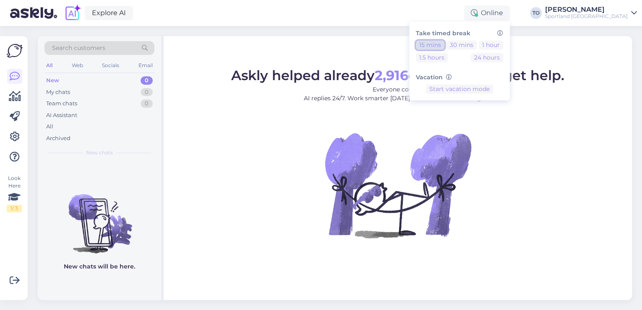
click at [444, 42] on button "15 mins" at bounding box center [430, 44] width 29 height 9
click at [478, 115] on button "End break" at bounding box center [459, 115] width 36 height 9
click at [607, 10] on div "[PERSON_NAME]" at bounding box center [586, 9] width 83 height 7
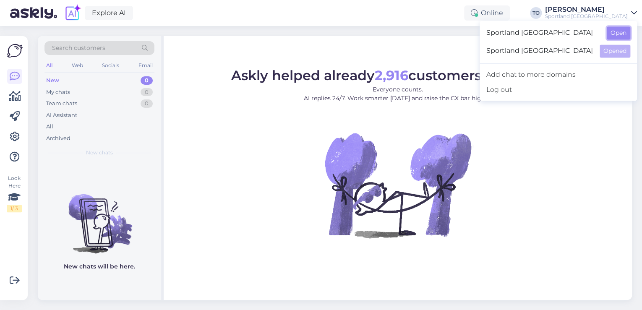
click at [624, 33] on button "Open" at bounding box center [618, 32] width 23 height 13
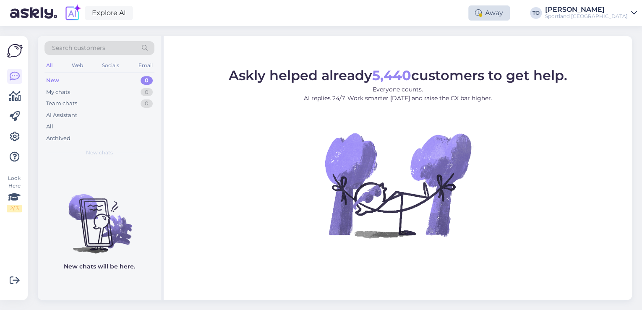
click at [510, 15] on div "Away" at bounding box center [489, 12] width 42 height 15
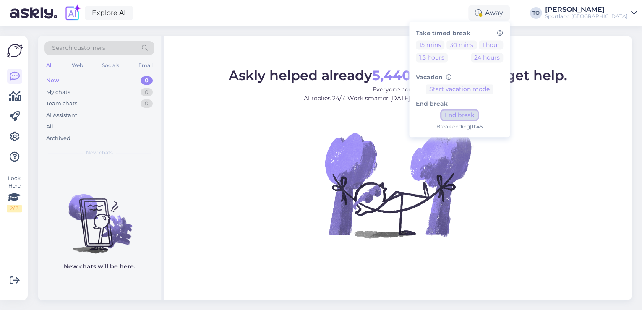
click at [478, 117] on button "End break" at bounding box center [459, 115] width 36 height 9
click at [464, 14] on div "Explore AI Online Take timed break 15 mins 30 mins 1 hour 1.5 hours 24 hours Va…" at bounding box center [321, 13] width 642 height 26
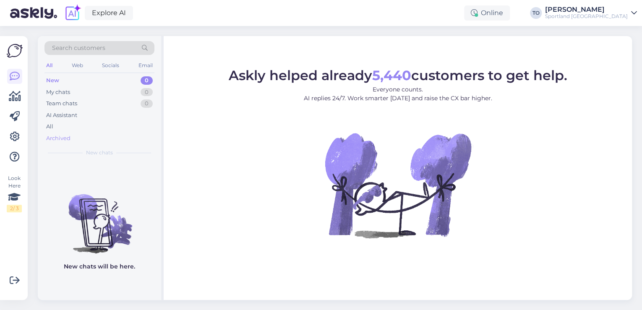
click at [61, 140] on div "Archived" at bounding box center [58, 138] width 24 height 8
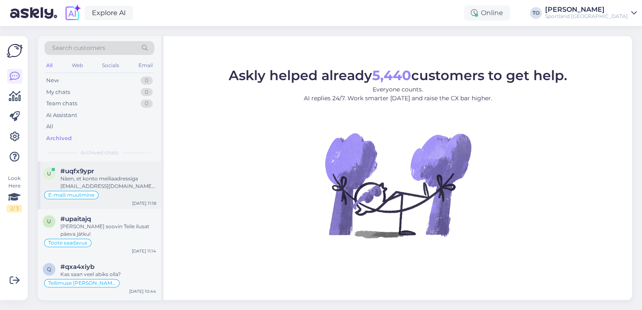
click at [97, 177] on div "Näen, et konto meiliaadressiga [EMAIL_ADDRESS][DOMAIN_NAME] on juba loodud. Kas…" at bounding box center [108, 182] width 96 height 15
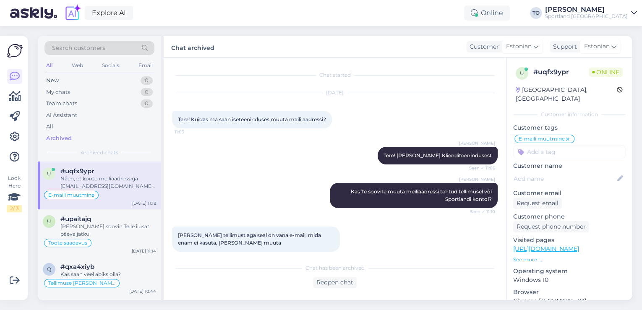
scroll to position [220, 0]
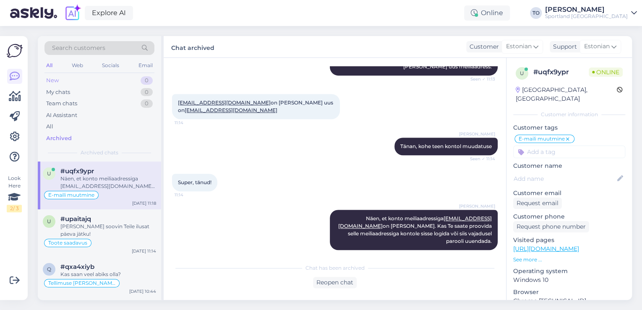
click at [94, 81] on div "New 0" at bounding box center [99, 81] width 110 height 12
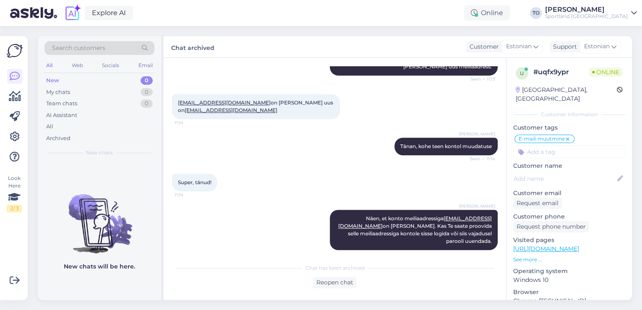
click at [610, 20] on div "Explore AI Online Take timed break 15 mins 30 mins 1 hour 1.5 hours 24 hours Va…" at bounding box center [321, 13] width 642 height 26
click at [611, 18] on div "Sportland [GEOGRAPHIC_DATA]" at bounding box center [586, 16] width 83 height 7
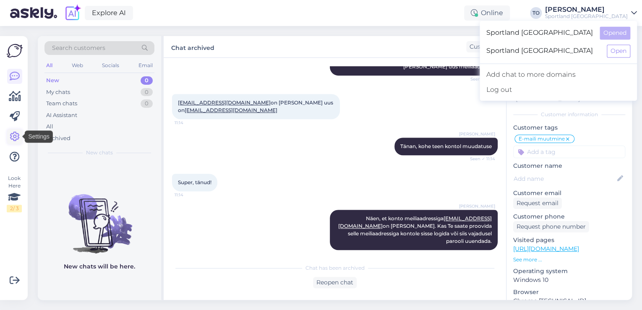
click at [15, 137] on icon at bounding box center [15, 137] width 10 height 10
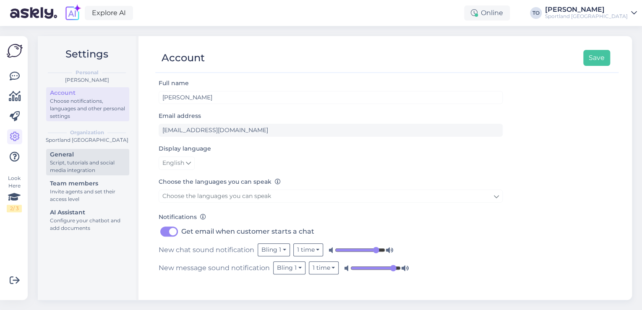
click at [85, 160] on div "Script, tutorials and social media integration" at bounding box center [88, 166] width 76 height 15
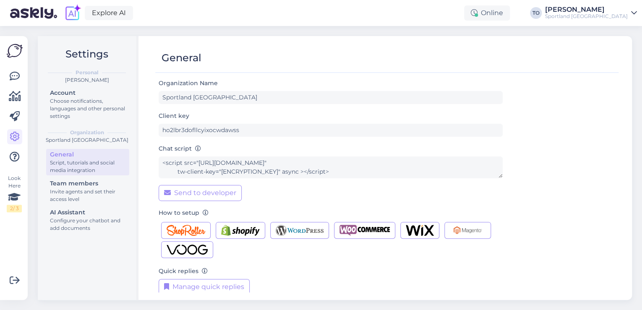
scroll to position [8, 0]
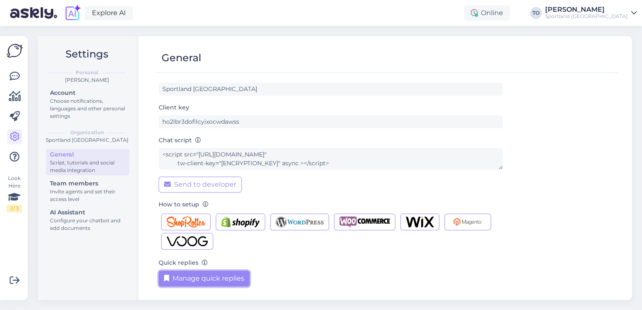
click at [212, 280] on button "Manage quick replies" at bounding box center [204, 279] width 91 height 16
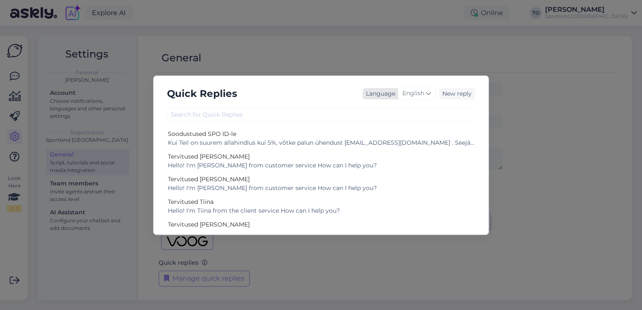
click at [415, 97] on span "English" at bounding box center [413, 93] width 22 height 9
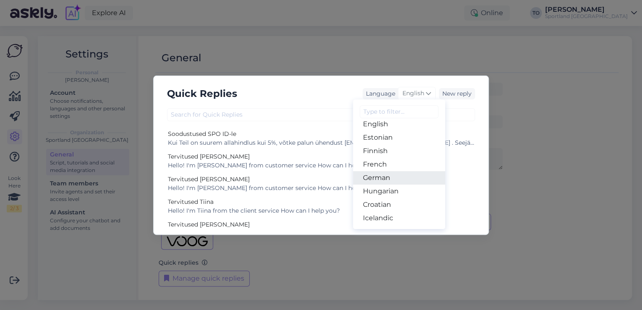
scroll to position [67, 0]
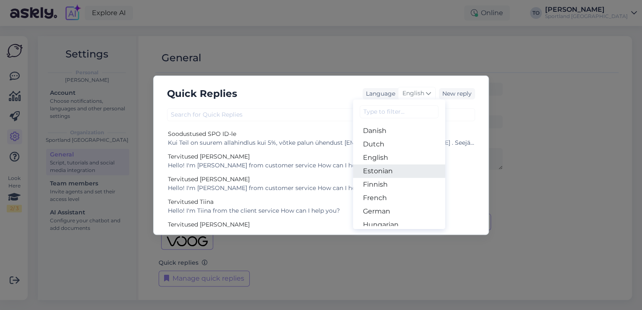
click at [398, 174] on link "Estonian" at bounding box center [399, 170] width 92 height 13
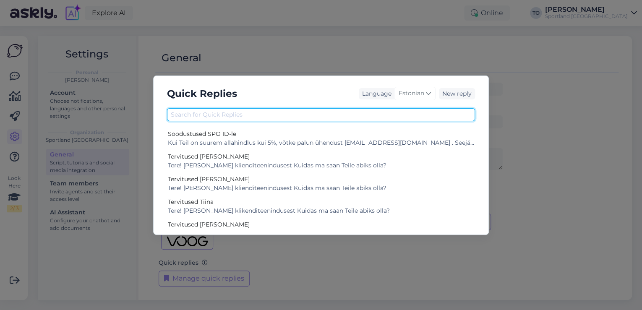
click at [248, 110] on input "text" at bounding box center [321, 114] width 308 height 13
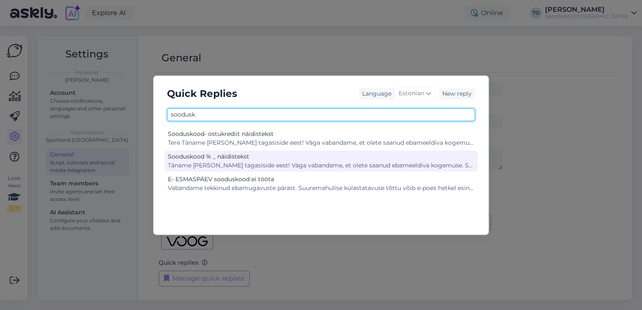
type input "soodusk"
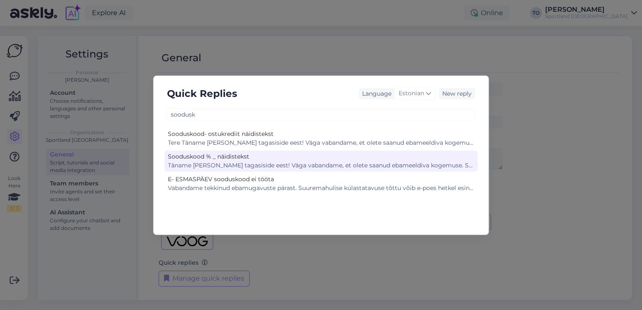
click at [407, 154] on div "Sooduskood % _ näidistekst" at bounding box center [321, 156] width 306 height 9
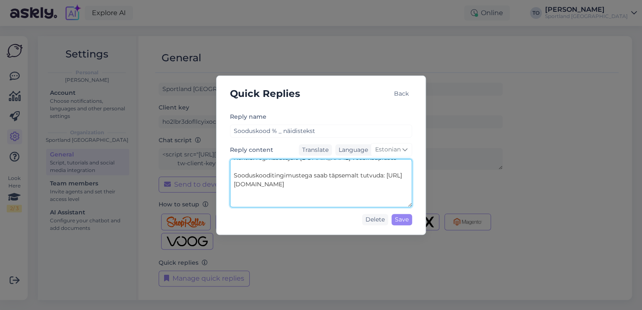
scroll to position [134, 0]
drag, startPoint x: 233, startPoint y: 183, endPoint x: 380, endPoint y: 190, distance: 147.0
click at [380, 190] on textarea "Täname [PERSON_NAME] tagasiside eest! Väga vabandame, et olete saanud ebameeldi…" at bounding box center [321, 183] width 182 height 48
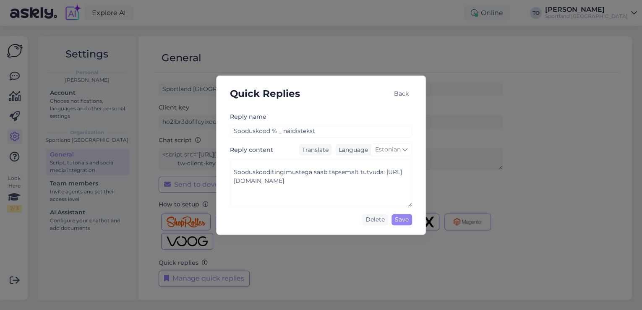
click at [369, 99] on div "Quick Replies Back" at bounding box center [321, 94] width 196 height 22
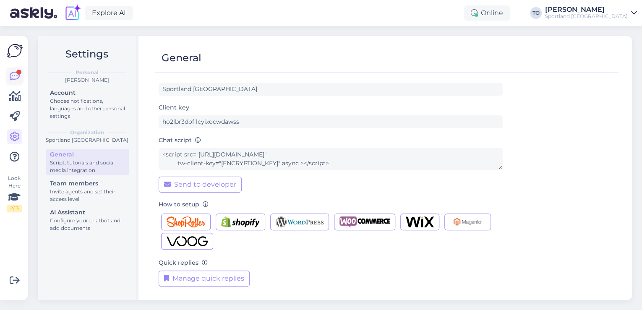
click at [12, 72] on icon at bounding box center [15, 76] width 10 height 10
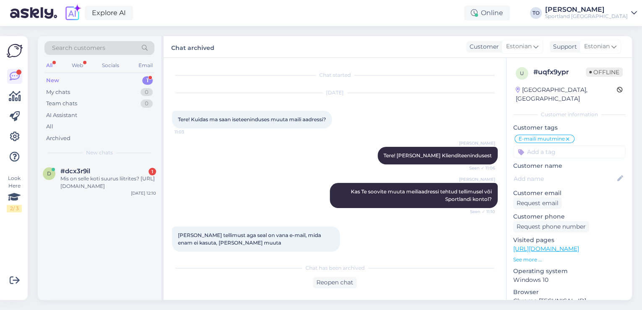
scroll to position [220, 0]
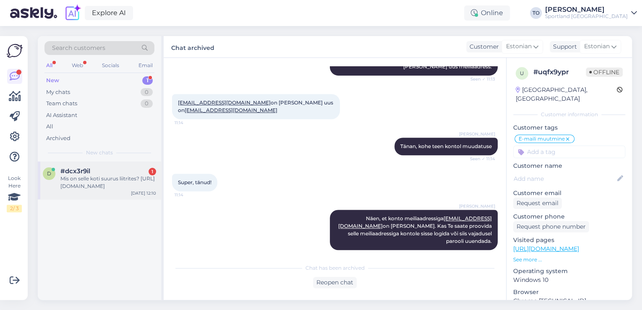
click at [89, 182] on div "Mis on selle koti suurus liitrites? [URL][DOMAIN_NAME]" at bounding box center [108, 182] width 96 height 15
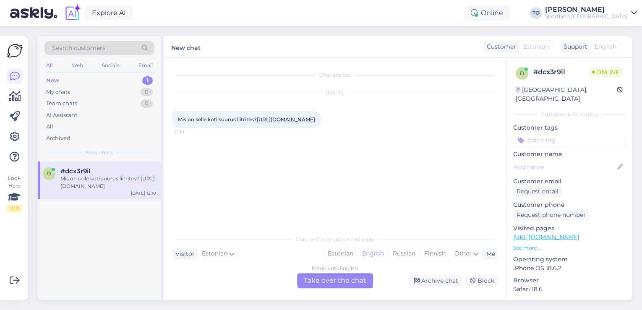
scroll to position [0, 0]
click at [343, 252] on div "Estonian" at bounding box center [341, 254] width 34 height 13
click at [341, 277] on div "Estonian to Estonian Take over the chat" at bounding box center [335, 280] width 76 height 15
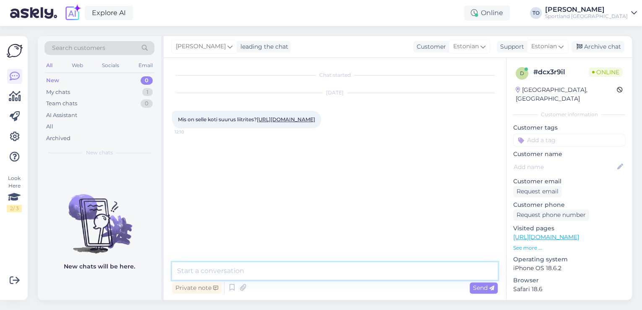
click at [314, 275] on textarea at bounding box center [335, 271] width 326 height 18
type textarea "Tere! [PERSON_NAME] Klienditeenindusest"
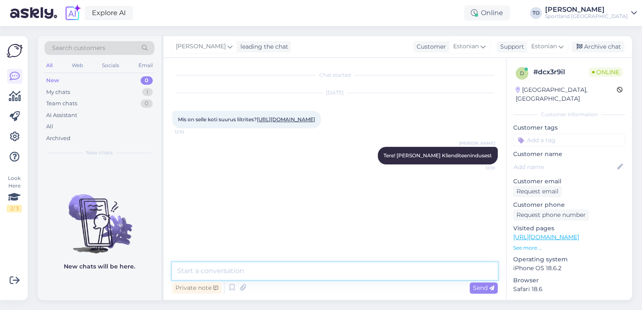
click at [311, 278] on textarea at bounding box center [335, 271] width 326 height 18
type textarea "Üks hetk, kohe uurin"
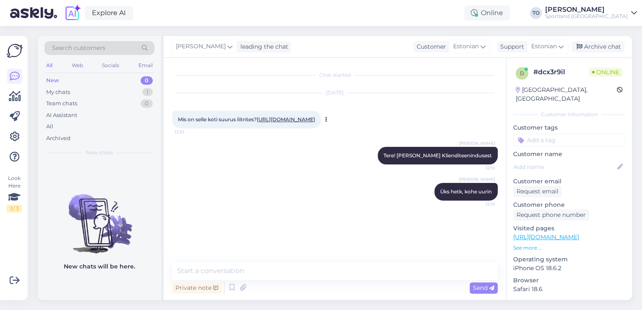
click at [260, 123] on link "[URL][DOMAIN_NAME]" at bounding box center [286, 119] width 58 height 6
drag, startPoint x: 178, startPoint y: 112, endPoint x: 235, endPoint y: 131, distance: 60.4
click at [235, 128] on div "Mis on selle koti suurus liitrites? [URL][DOMAIN_NAME] 12:10" at bounding box center [246, 120] width 149 height 18
copy span "Mis on selle koti suurus liitrites? [URL][DOMAIN_NAME]"
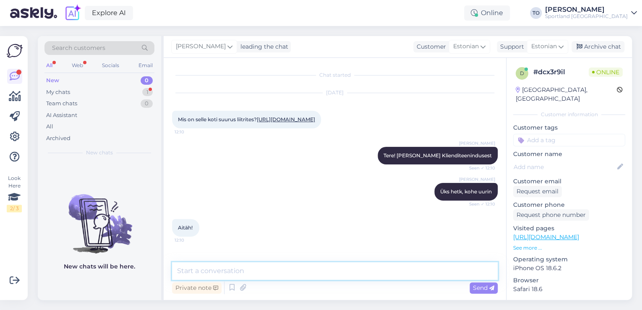
click at [249, 271] on textarea at bounding box center [335, 271] width 326 height 18
paste textarea "Selle toote puhul on kotil 140 liitrit mahtu"
type textarea "Selle toote puhul on kotil 140 liitrit mahtu"
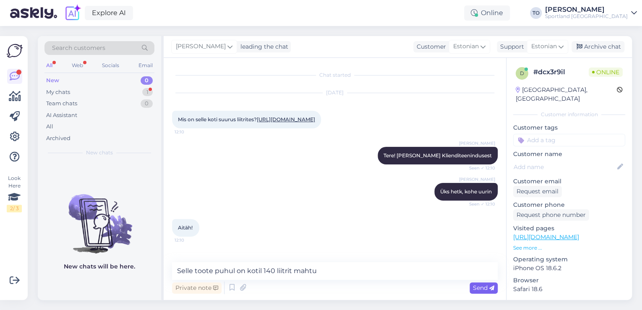
click at [474, 286] on span "Send" at bounding box center [483, 288] width 21 height 8
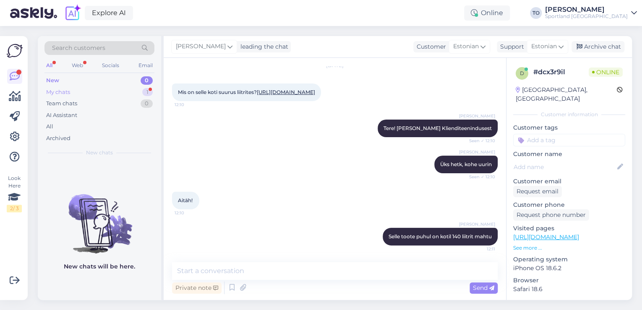
click at [111, 91] on div "My chats 1" at bounding box center [99, 92] width 110 height 12
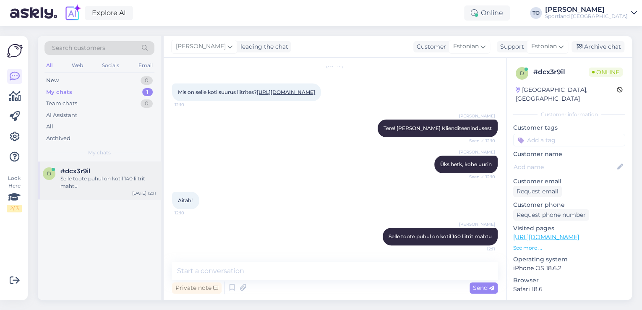
click at [114, 178] on div "Selle toote puhul on kotil 140 liitrit mahtu" at bounding box center [108, 182] width 96 height 15
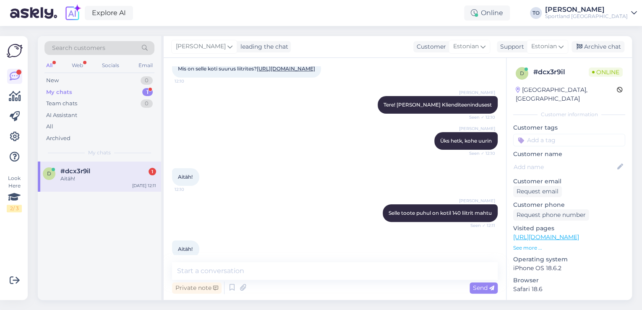
scroll to position [78, 0]
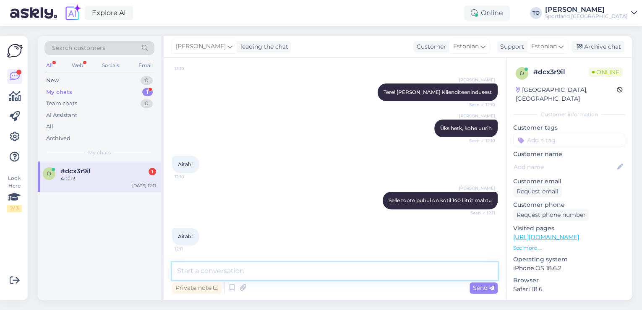
click at [206, 277] on textarea at bounding box center [335, 271] width 326 height 18
type textarea "Palun :) Kas hetkel saan veel abiks olla?"
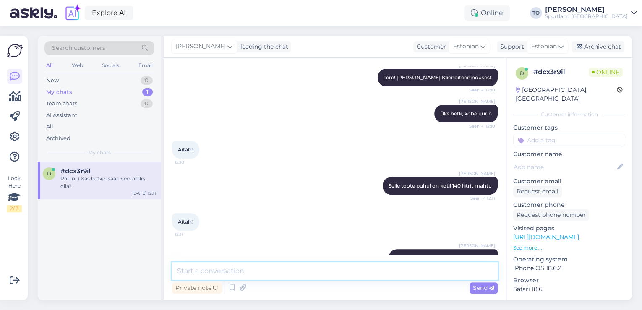
scroll to position [114, 0]
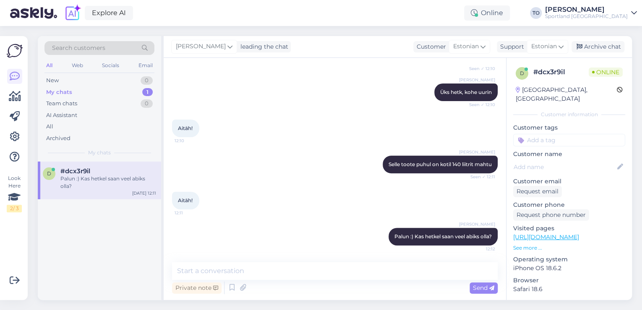
click at [580, 134] on input at bounding box center [569, 140] width 112 height 13
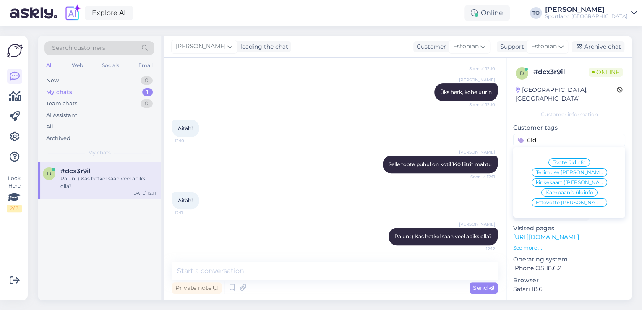
type input "üld"
click at [577, 160] on span "Toote üldinfo" at bounding box center [569, 162] width 33 height 5
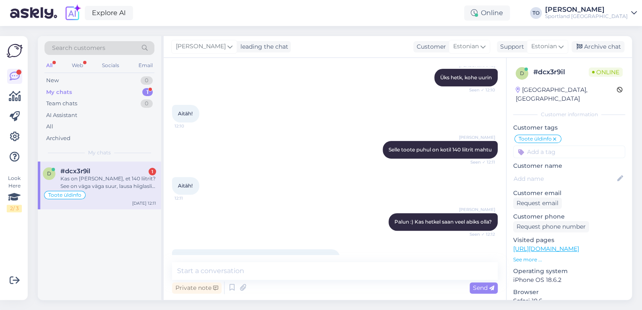
scroll to position [158, 0]
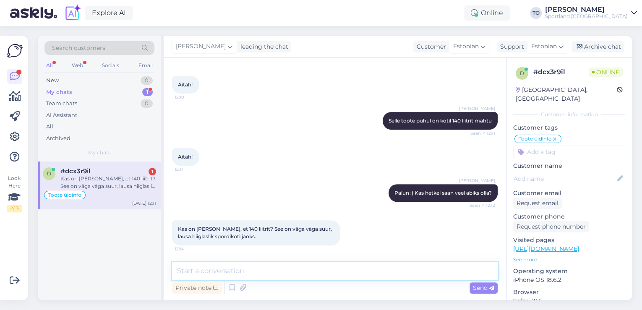
click at [224, 272] on textarea at bounding box center [335, 271] width 326 height 18
type textarea "Üks hetk, kohe kontrollin"
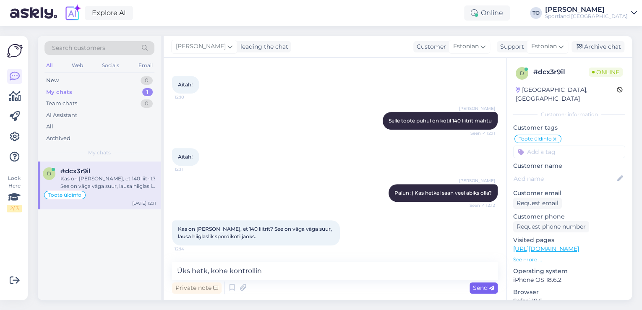
click at [479, 288] on span "Send" at bounding box center [483, 288] width 21 height 8
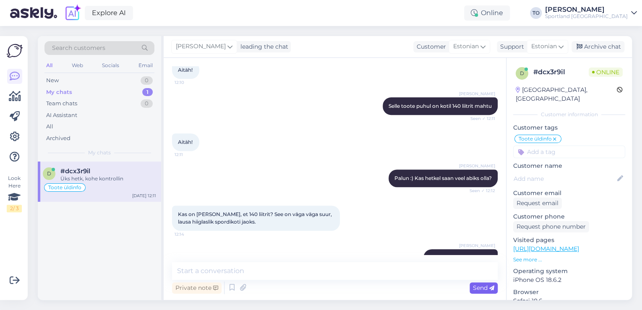
scroll to position [194, 0]
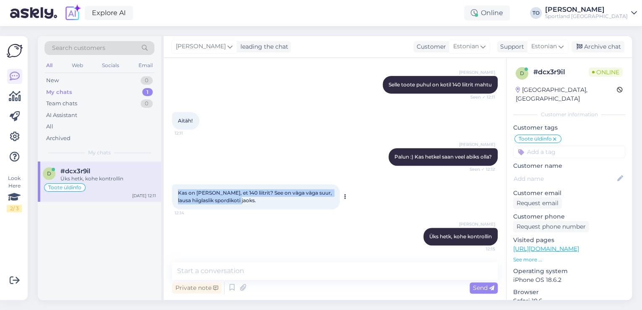
drag, startPoint x: 178, startPoint y: 191, endPoint x: 246, endPoint y: 200, distance: 69.4
click at [246, 200] on div "Kas on [PERSON_NAME], et 140 liitrit? See on väga väga suur, lausa hiiglaslik s…" at bounding box center [256, 196] width 168 height 25
copy span "Kas on [PERSON_NAME], et 140 liitrit? See on väga väga suur, lausa hiiglaslik s…"
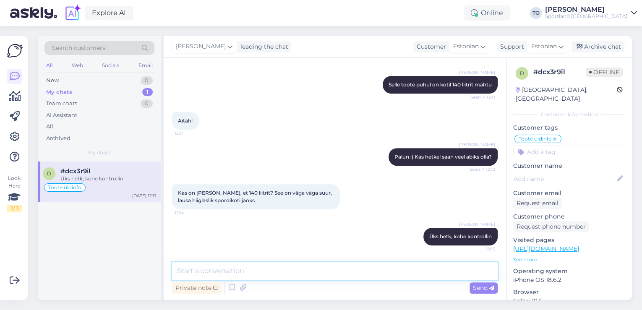
click at [268, 270] on textarea at bounding box center [335, 271] width 326 height 18
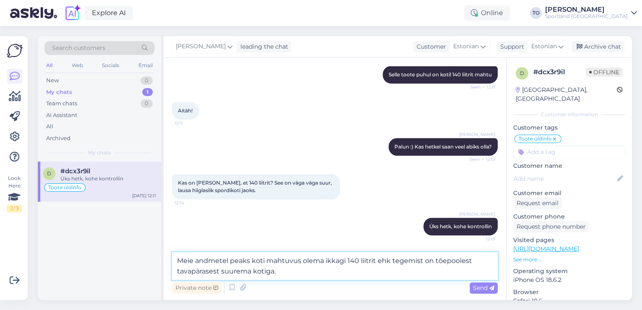
drag, startPoint x: 345, startPoint y: 261, endPoint x: 323, endPoint y: 259, distance: 22.7
click at [323, 259] on textarea "Meie andmetel peaks koti mahtuvus olema ikkagi 140 liitrit ehk tegemist on tõep…" at bounding box center [335, 266] width 326 height 28
type textarea "Meie andmetel peaks koti mahtuvus olema 140 liitrit ehk tegemist on tõepoolest …"
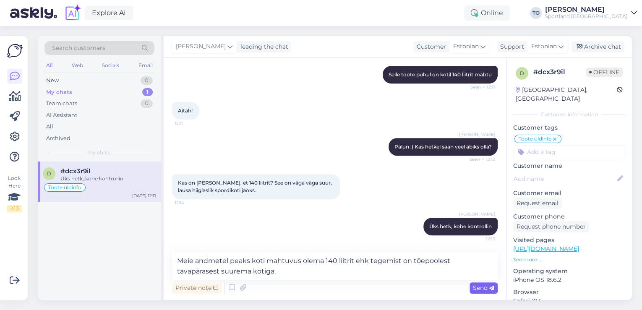
click at [478, 289] on span "Send" at bounding box center [483, 288] width 21 height 8
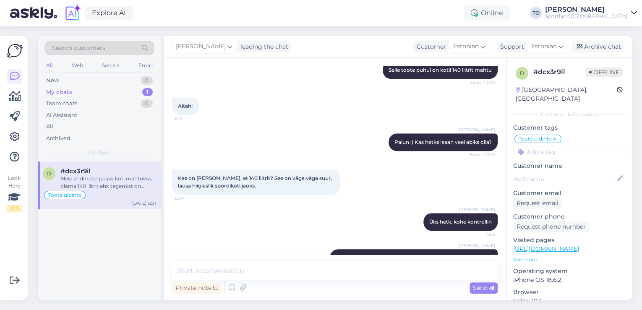
scroll to position [238, 0]
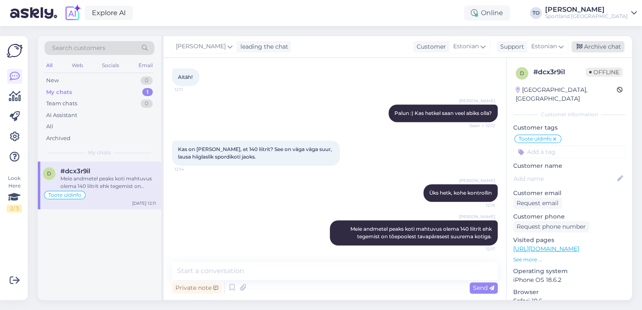
click at [616, 45] on div "Archive chat" at bounding box center [598, 46] width 53 height 11
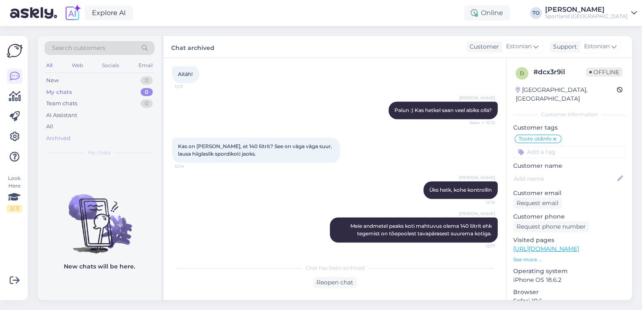
click at [81, 139] on div "Archived" at bounding box center [99, 139] width 110 height 12
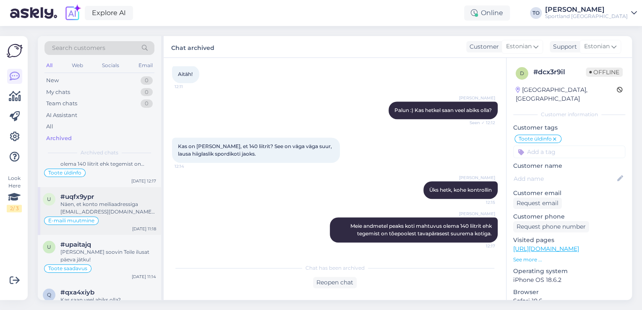
scroll to position [34, 0]
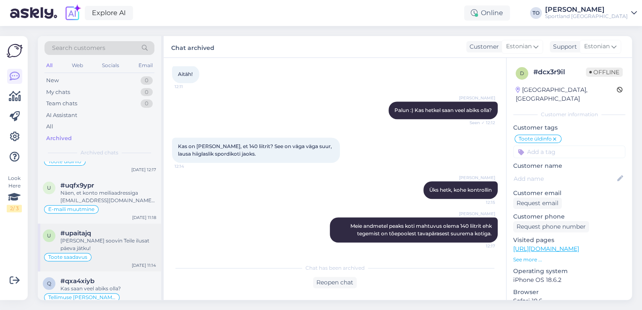
click at [128, 239] on div "[PERSON_NAME] soovin Teile ilusat päeva jätku!" at bounding box center [108, 244] width 96 height 15
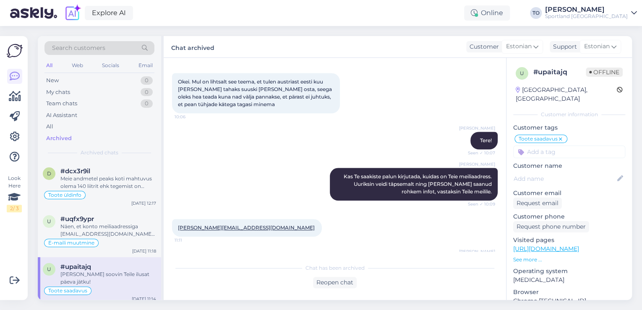
scroll to position [425, 0]
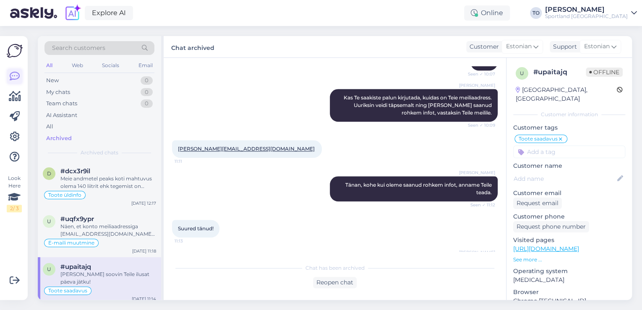
click at [10, 78] on icon at bounding box center [15, 76] width 10 height 10
click at [61, 81] on div "New 0" at bounding box center [99, 81] width 110 height 12
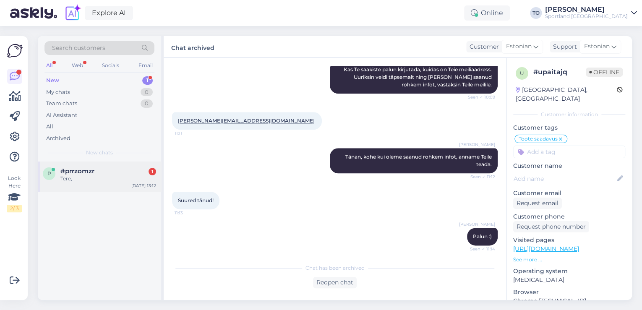
scroll to position [492, 0]
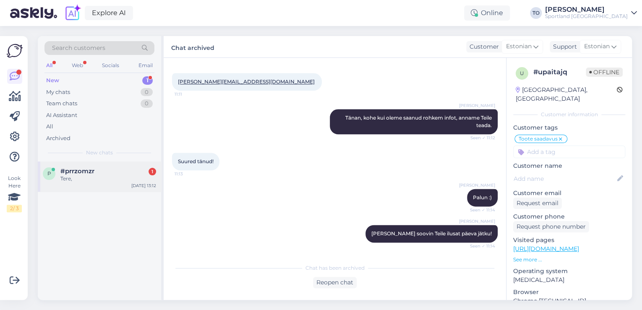
click at [130, 171] on div "#prrzomzr 1" at bounding box center [108, 171] width 96 height 8
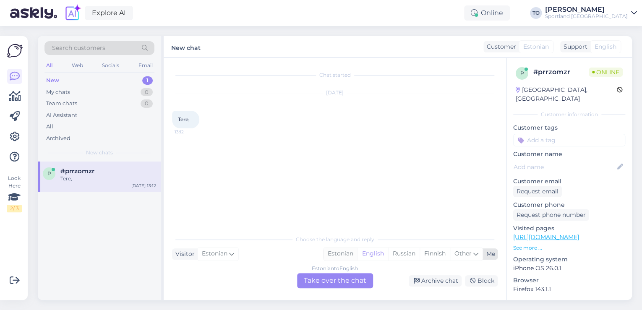
click at [342, 253] on div "Estonian" at bounding box center [341, 254] width 34 height 13
click at [335, 279] on div "Estonian to Estonian Take over the chat" at bounding box center [335, 280] width 76 height 15
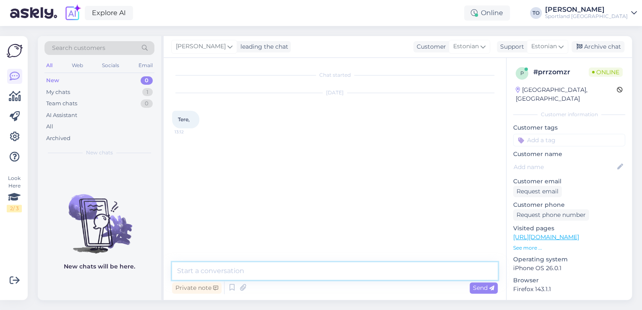
click at [302, 273] on textarea at bounding box center [335, 271] width 326 height 18
type textarea "Tere! [PERSON_NAME] Klienditeenindusest"
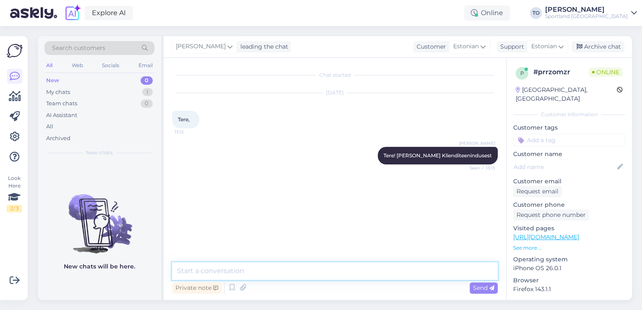
click at [327, 270] on textarea at bounding box center [335, 271] width 326 height 18
type textarea "Kuidas saan abiks olla?"
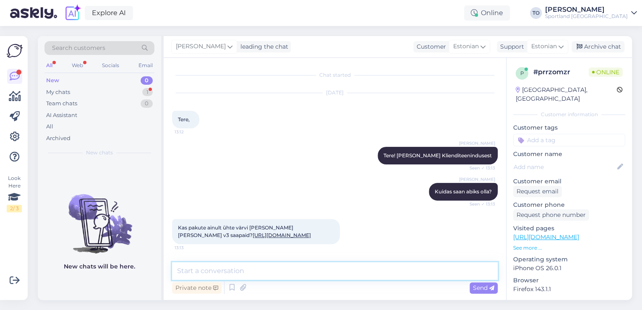
scroll to position [21, 0]
click at [300, 274] on textarea at bounding box center [335, 271] width 326 height 18
type textarea "Üks hetk, kohe uurin"
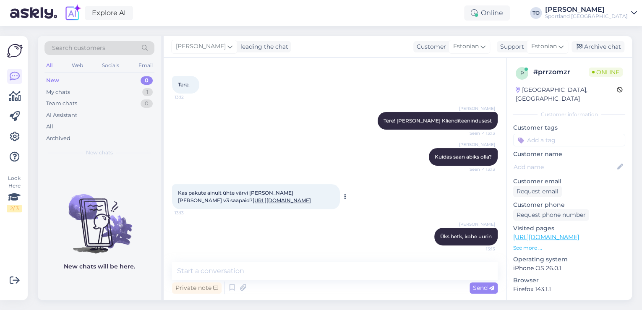
click at [287, 197] on link "[URL][DOMAIN_NAME]" at bounding box center [282, 200] width 58 height 6
click at [579, 233] on link "[URL][DOMAIN_NAME]" at bounding box center [546, 237] width 66 height 8
click at [232, 269] on textarea at bounding box center [335, 271] width 326 height 18
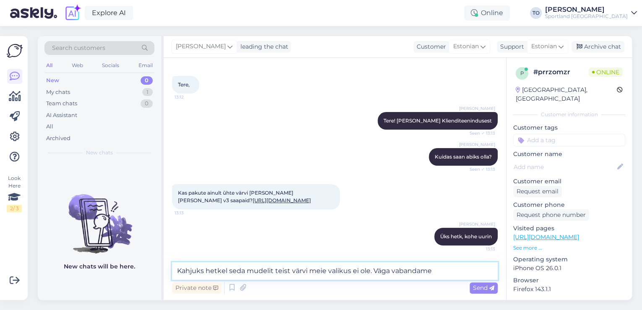
type textarea "Kahjuks hetkel seda mudelit teist värvi meie valikus ei ole. Väga vabandame!"
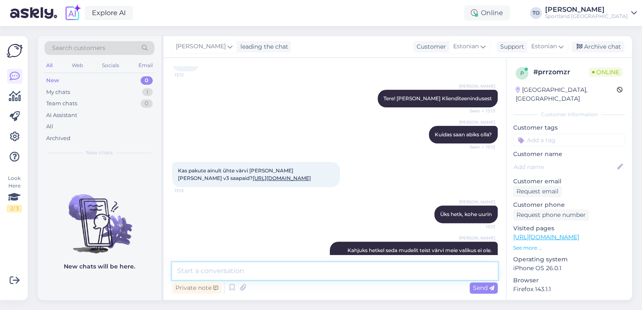
scroll to position [101, 0]
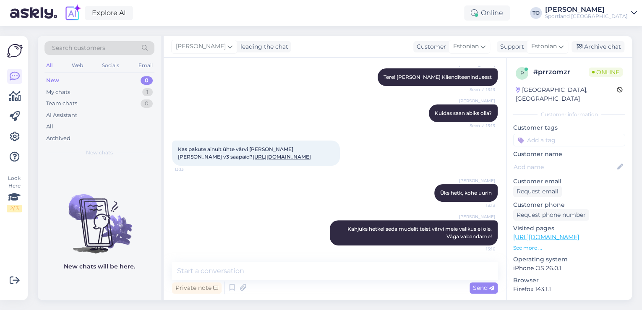
click at [535, 134] on input at bounding box center [569, 140] width 112 height 13
type input "saada"
click at [577, 170] on span "Toote saadavus" at bounding box center [569, 172] width 39 height 5
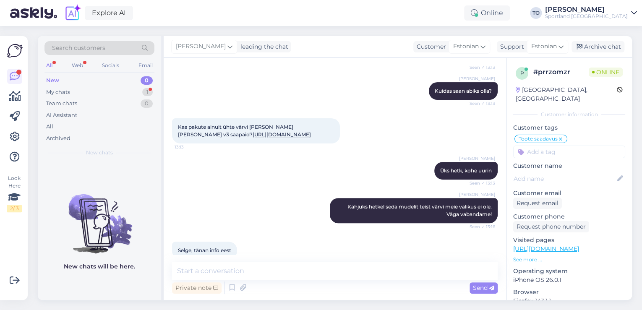
scroll to position [137, 0]
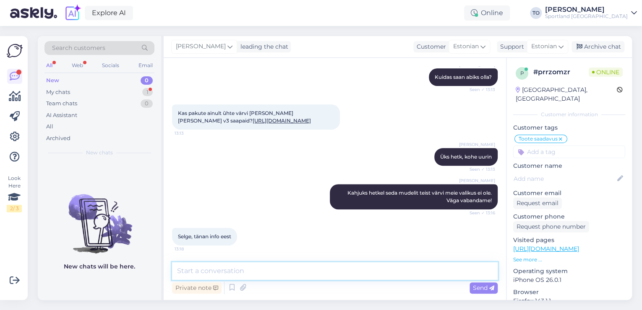
click at [267, 270] on textarea at bounding box center [335, 271] width 326 height 18
type textarea "Palun. Kas hetkel saan veel abiks olla?"
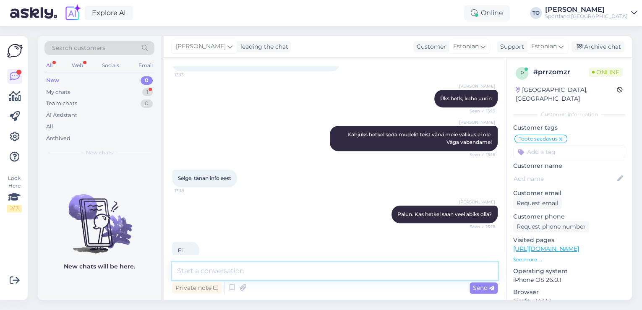
scroll to position [209, 0]
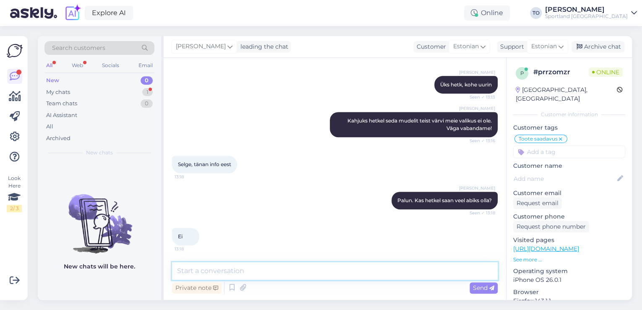
click at [226, 270] on textarea at bounding box center [335, 271] width 326 height 18
type textarea "Ilusat päeva jätku!"
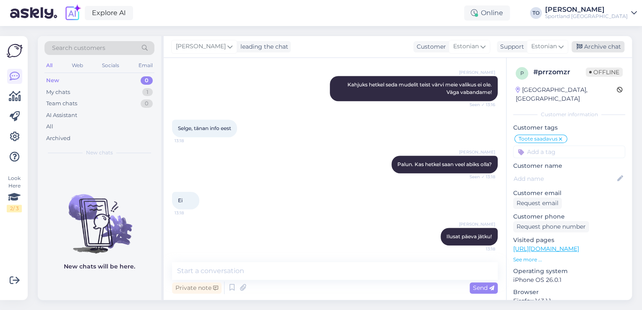
click at [598, 49] on div "Archive chat" at bounding box center [598, 46] width 53 height 11
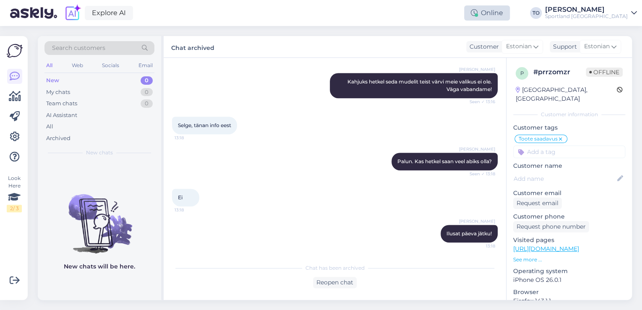
click at [510, 17] on div "Online" at bounding box center [487, 12] width 46 height 15
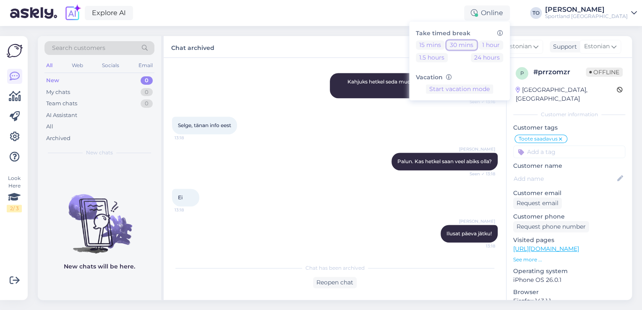
drag, startPoint x: 503, startPoint y: 46, endPoint x: 592, endPoint y: 21, distance: 92.1
click at [477, 46] on button "30 mins" at bounding box center [461, 44] width 30 height 9
click at [613, 17] on div "Sportland [GEOGRAPHIC_DATA]" at bounding box center [586, 16] width 83 height 7
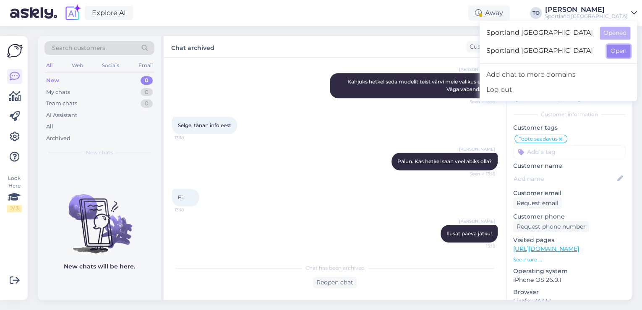
click at [616, 49] on button "Open" at bounding box center [618, 50] width 23 height 13
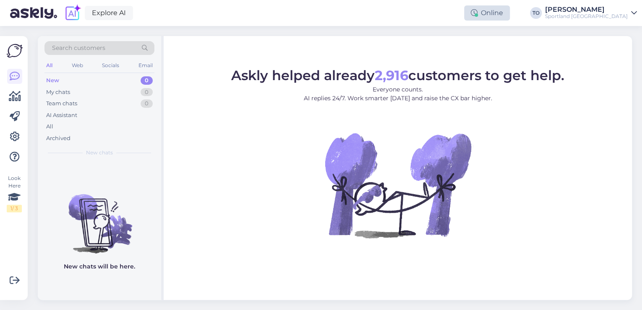
click at [510, 13] on div "Online" at bounding box center [487, 12] width 46 height 15
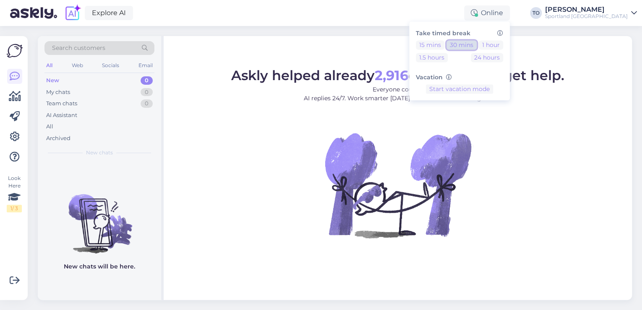
click at [477, 43] on button "30 mins" at bounding box center [461, 44] width 30 height 9
